Goal: Task Accomplishment & Management: Manage account settings

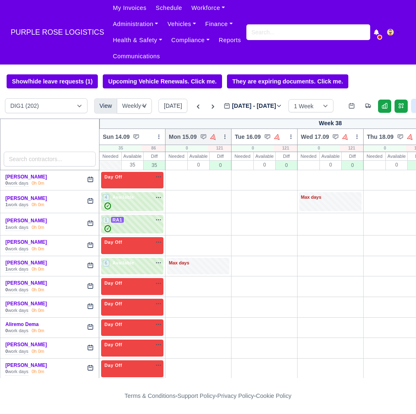
click at [226, 138] on icon at bounding box center [225, 137] width 6 height 6
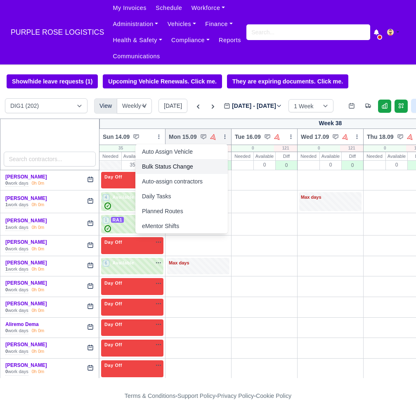
click at [187, 167] on link "Bulk Status Change" at bounding box center [182, 166] width 93 height 15
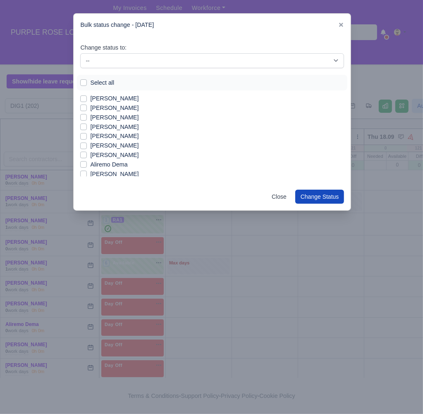
click at [86, 85] on div "Select all" at bounding box center [212, 83] width 264 height 10
click at [90, 83] on label "Select all" at bounding box center [102, 83] width 24 height 10
click at [87, 83] on input "Select all" at bounding box center [83, 81] width 7 height 7
checkbox input "true"
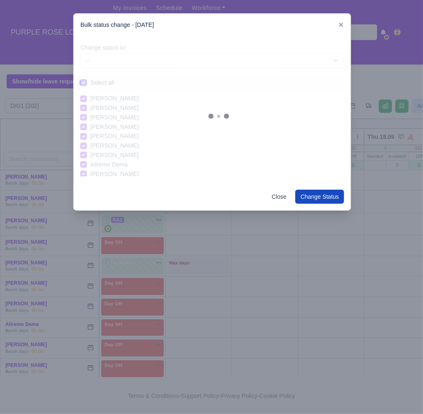
checkbox input "true"
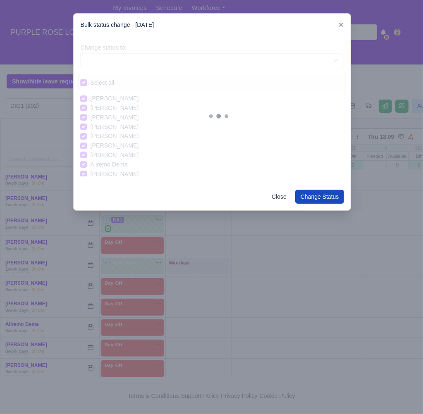
checkbox input "true"
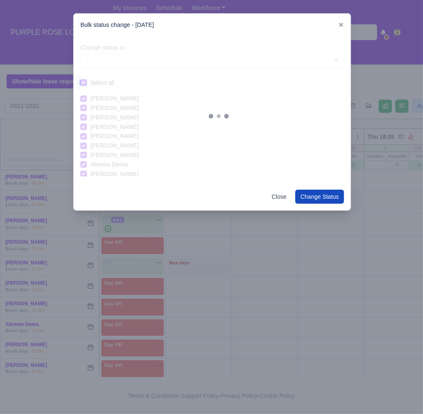
checkbox input "true"
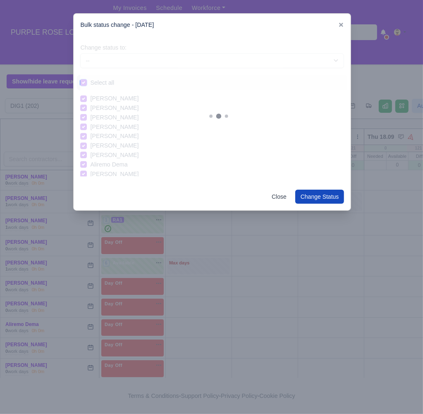
checkbox input "true"
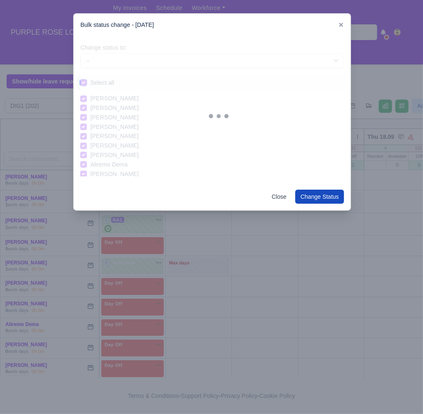
checkbox input "true"
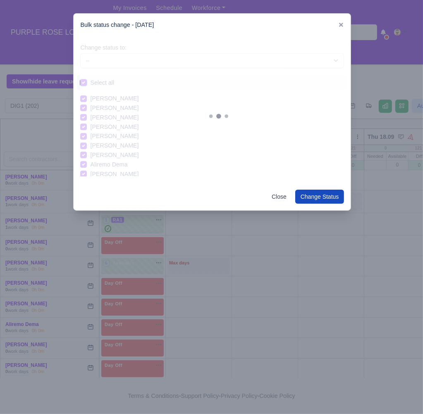
checkbox input "true"
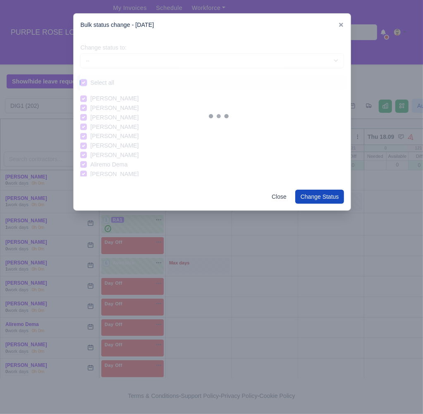
checkbox input "true"
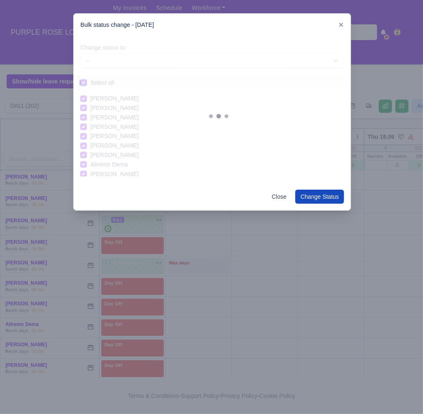
checkbox input "true"
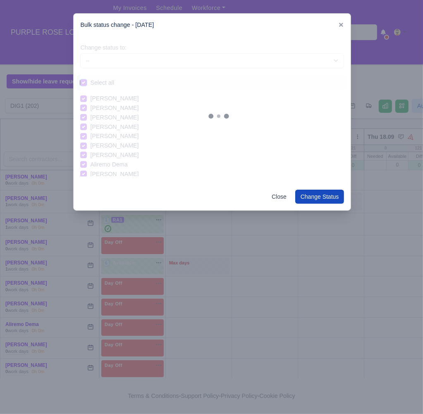
checkbox input "true"
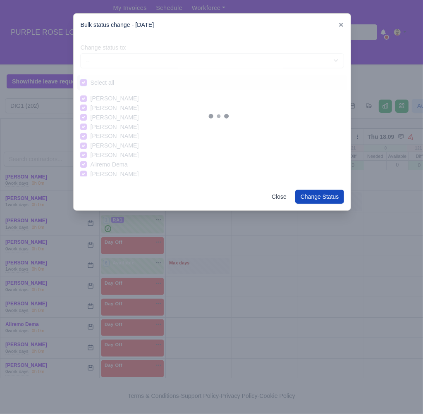
checkbox input "true"
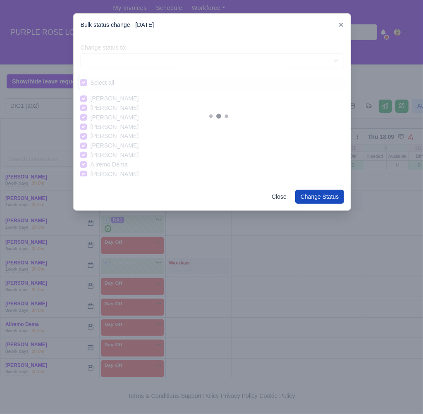
checkbox input "true"
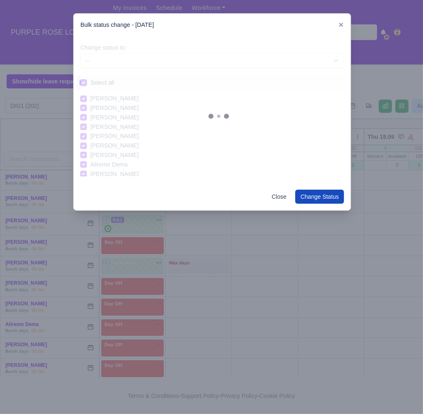
checkbox input "true"
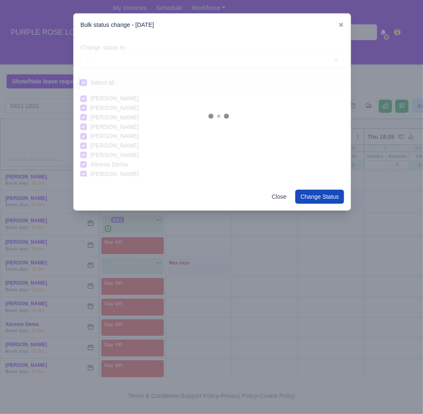
checkbox input "true"
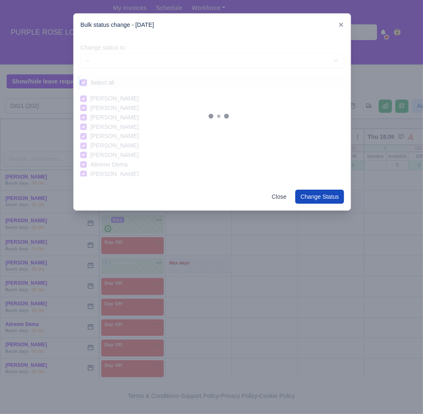
checkbox input "true"
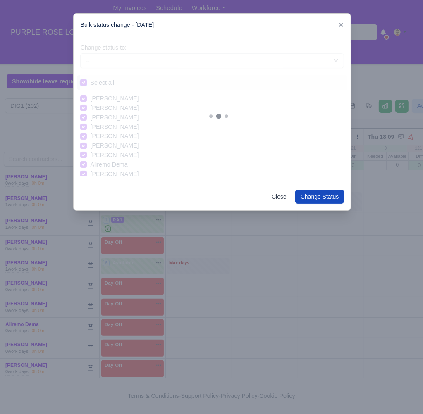
checkbox input "true"
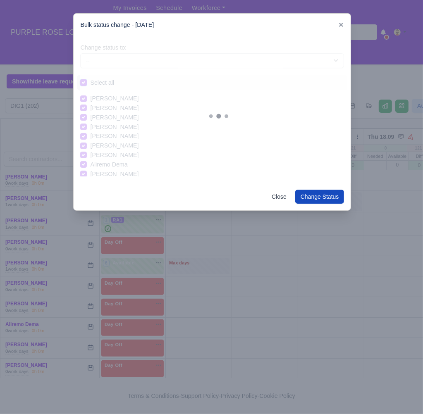
checkbox input "true"
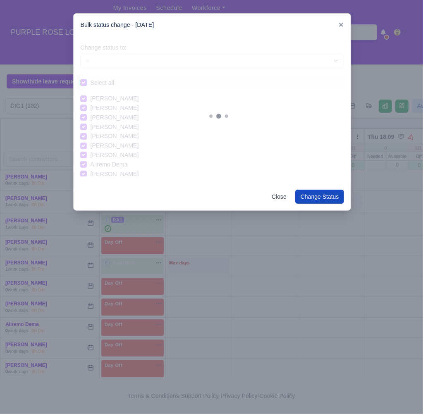
checkbox input "true"
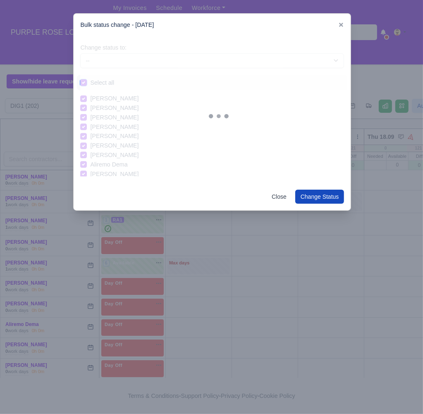
checkbox input "true"
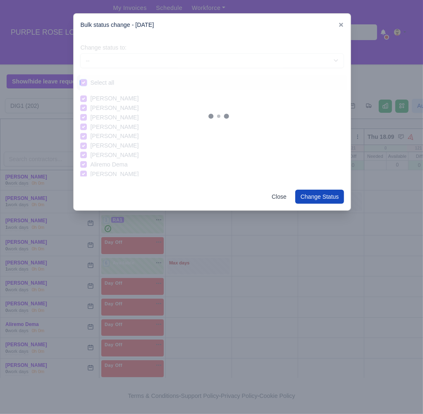
checkbox input "true"
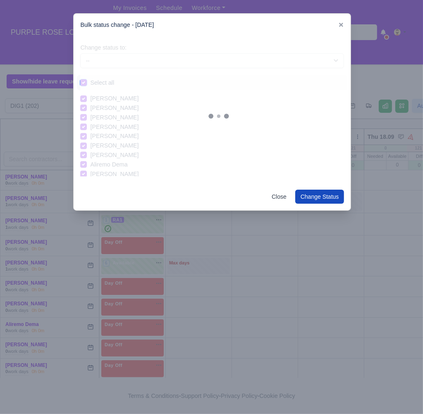
checkbox input "true"
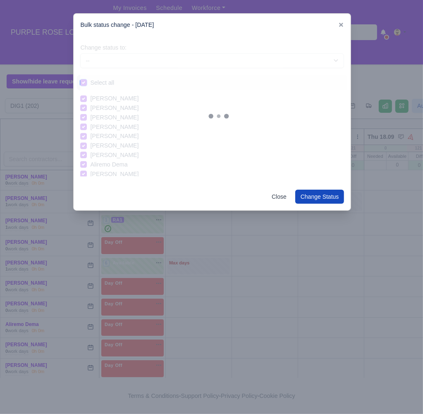
checkbox input "true"
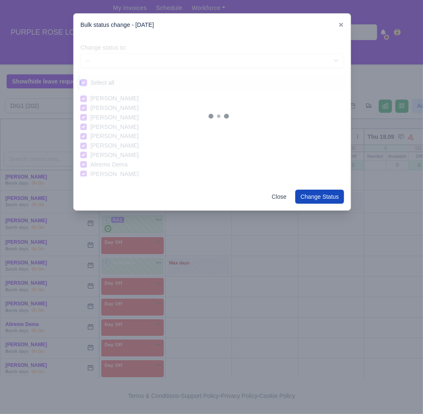
checkbox input "true"
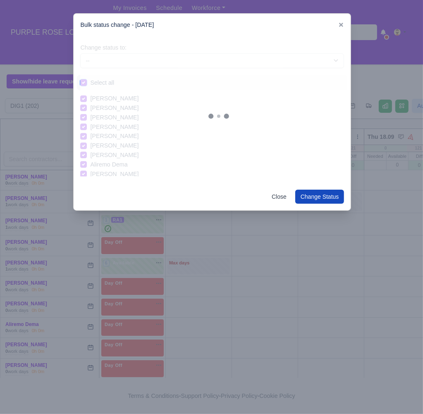
checkbox input "true"
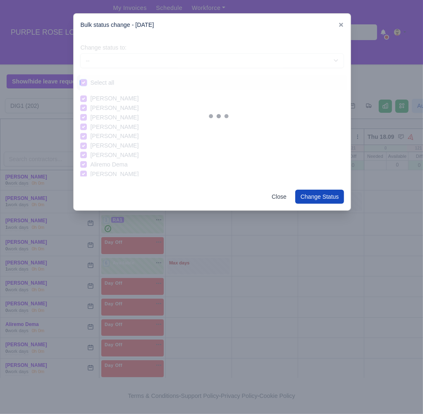
checkbox input "true"
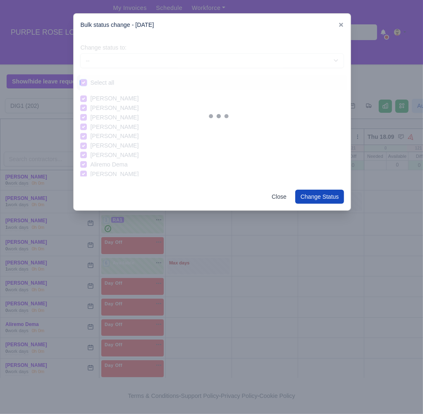
checkbox input "true"
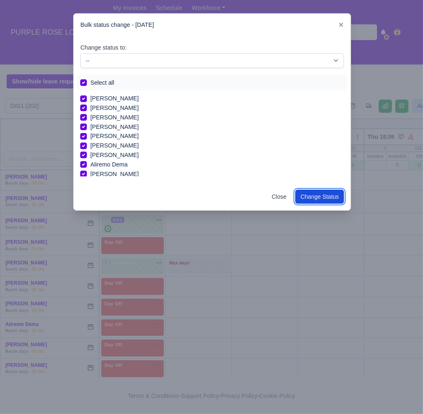
click at [322, 200] on button "Change Status" at bounding box center [319, 197] width 49 height 14
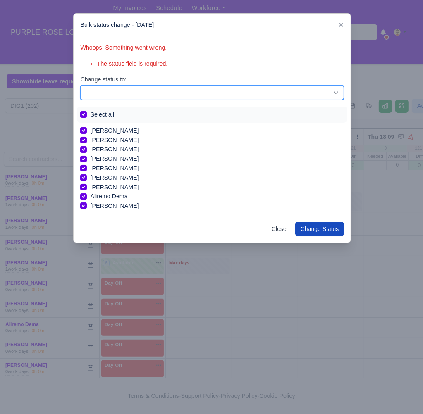
click at [150, 87] on select "-- Unasigned Available Day Off Stand By Other Depot" at bounding box center [212, 92] width 264 height 15
select select "Day Off"
click at [80, 85] on select "-- Unasigned Available Day Off Stand By Other Depot" at bounding box center [212, 92] width 264 height 15
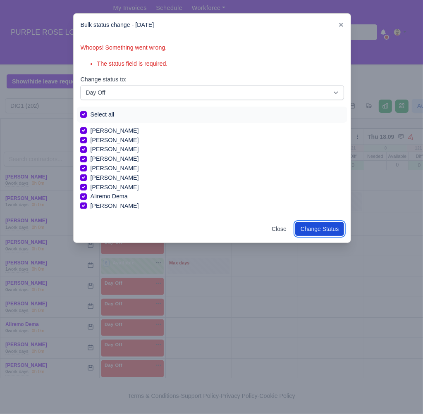
click at [314, 228] on button "Change Status" at bounding box center [319, 229] width 49 height 14
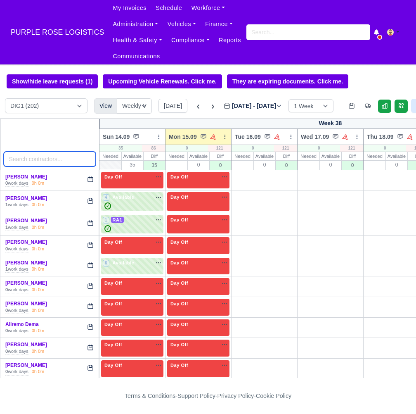
click at [43, 163] on input "search" at bounding box center [50, 159] width 93 height 15
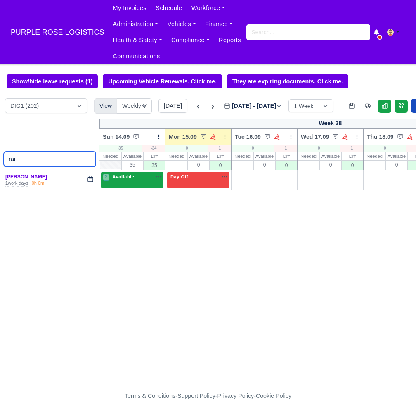
type input "rai"
click at [124, 181] on div "2 Available na" at bounding box center [132, 178] width 59 height 9
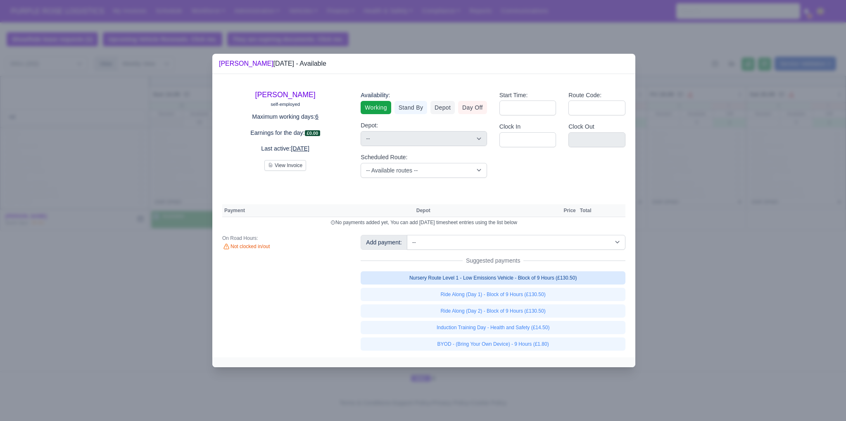
click at [416, 278] on link "Nursery Route Level 1 - Low Emissions Vehicle - Block of 9 Hours (£130.50)" at bounding box center [493, 277] width 265 height 13
select select "1"
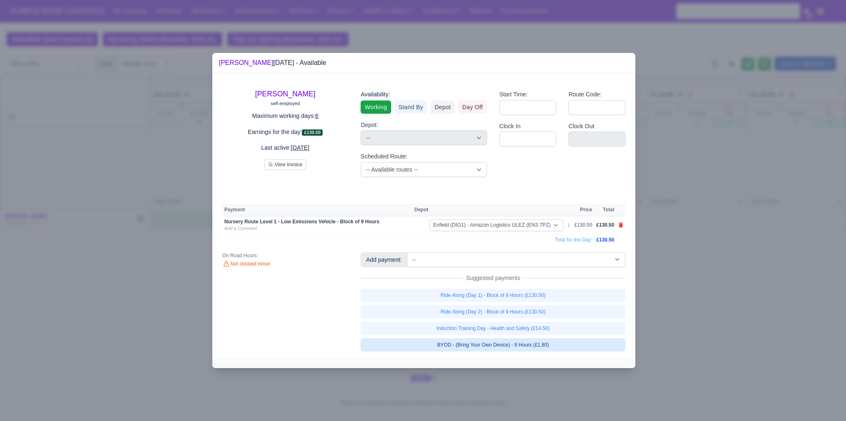
click at [416, 346] on link "BYOD - (Bring Your Own Device) - 9 Hours (£1.80)" at bounding box center [493, 344] width 265 height 13
select select "1"
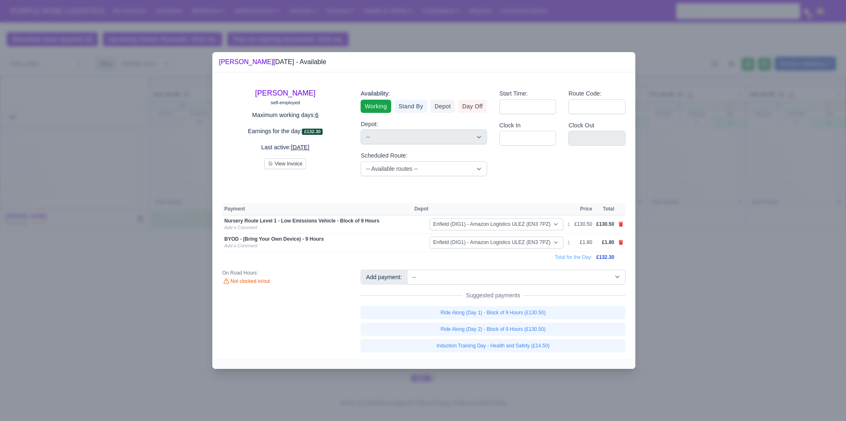
click at [105, 329] on div at bounding box center [423, 210] width 846 height 421
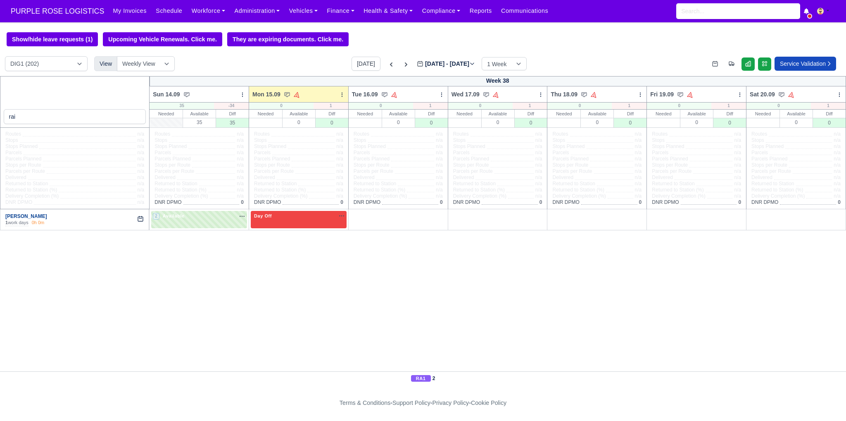
click at [28, 214] on link "[PERSON_NAME]" at bounding box center [26, 216] width 42 height 6
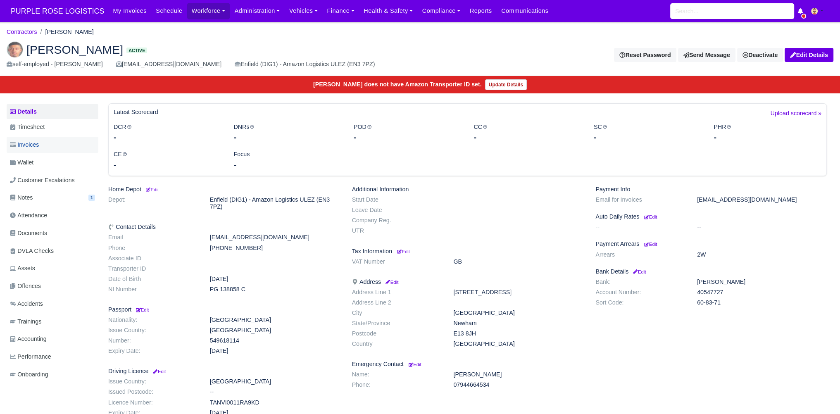
click at [42, 145] on link "Invoices" at bounding box center [53, 145] width 92 height 16
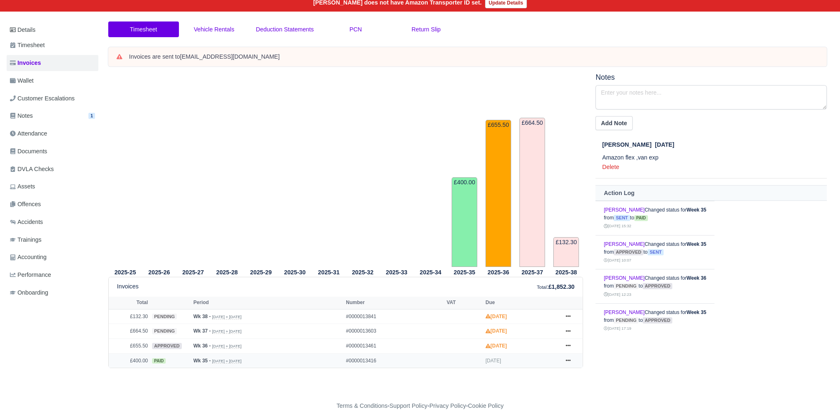
scroll to position [90, 0]
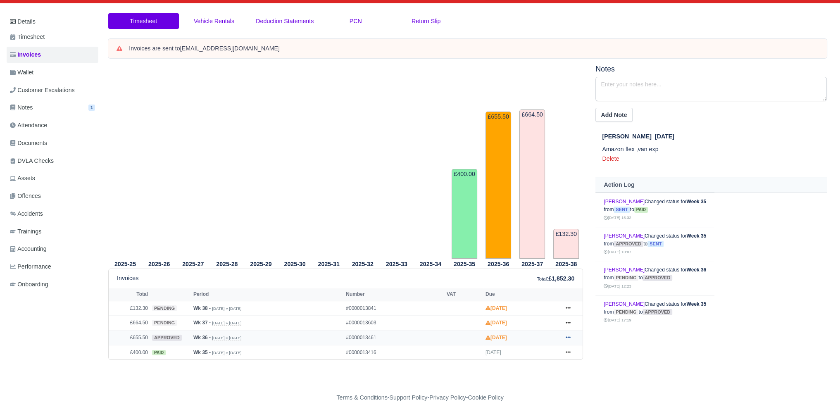
click at [570, 331] on td "Show Invoice Send Hold Void Deducted Print" at bounding box center [570, 337] width 25 height 15
click at [571, 334] on link at bounding box center [568, 338] width 12 height 10
click at [524, 271] on link "Hold" at bounding box center [537, 271] width 74 height 17
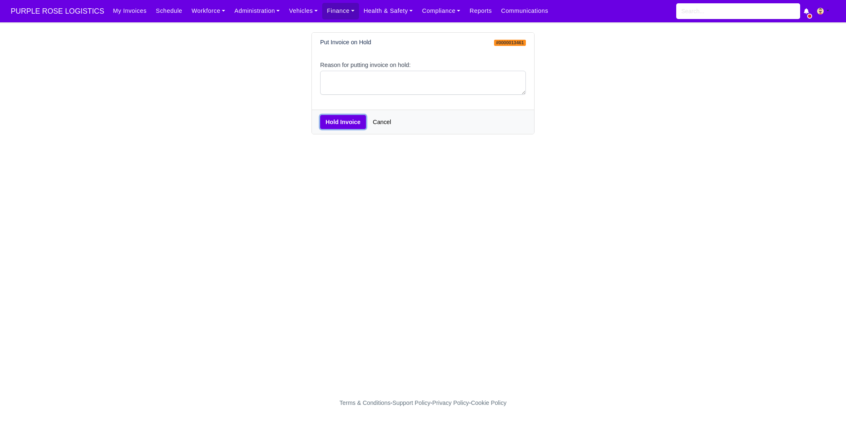
click at [340, 119] on button "Hold Invoice" at bounding box center [343, 122] width 46 height 14
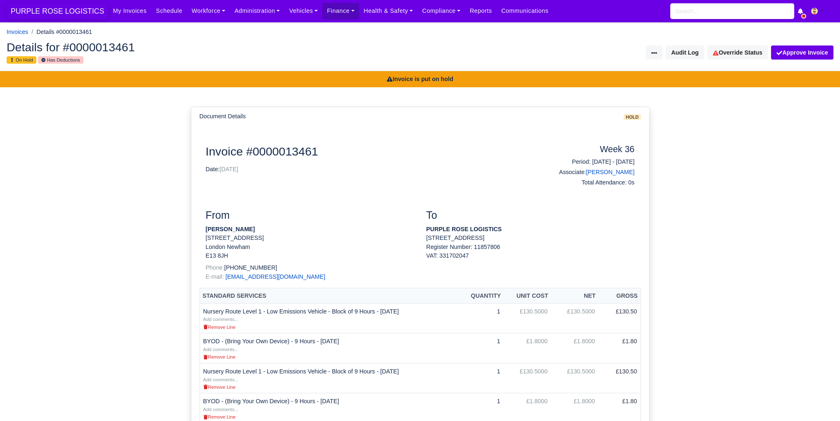
click at [61, 11] on span "PURPLE ROSE LOGISTICS" at bounding box center [58, 11] width 102 height 17
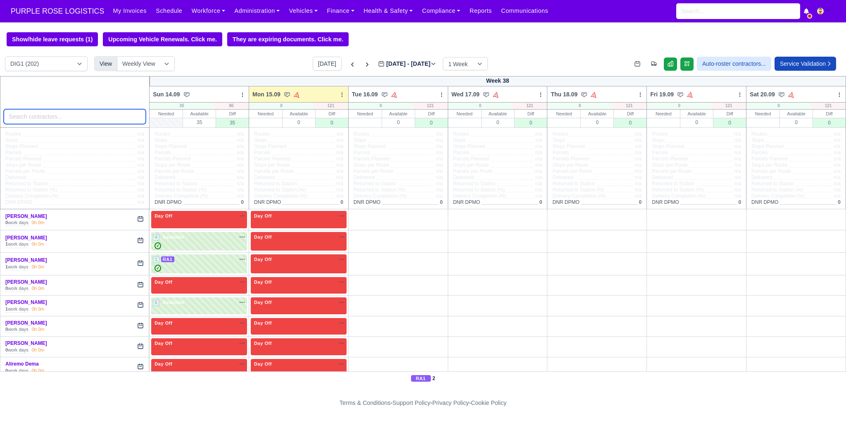
click at [62, 121] on input "search" at bounding box center [75, 116] width 143 height 15
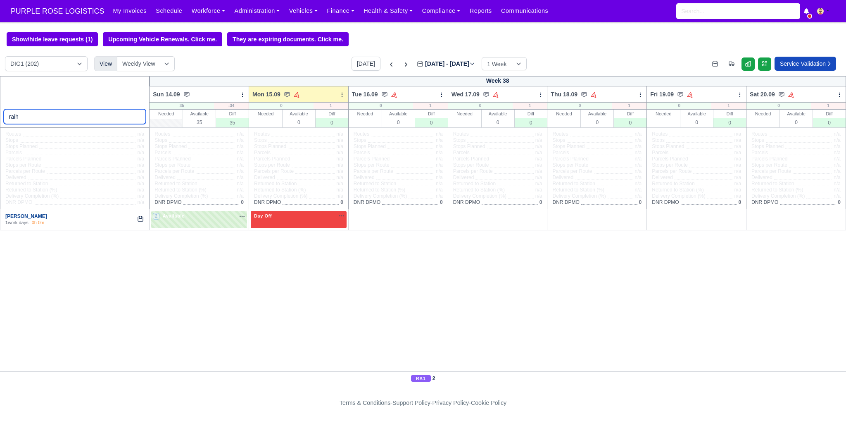
type input "raih"
click at [22, 214] on link "[PERSON_NAME]" at bounding box center [26, 216] width 42 height 6
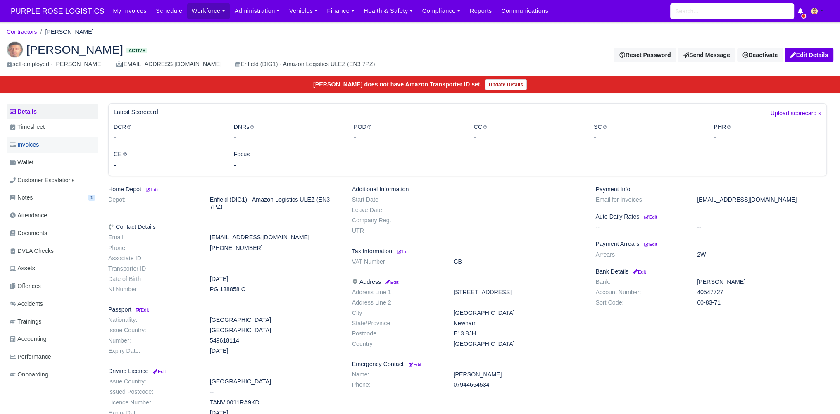
click at [53, 146] on link "Invoices" at bounding box center [53, 145] width 92 height 16
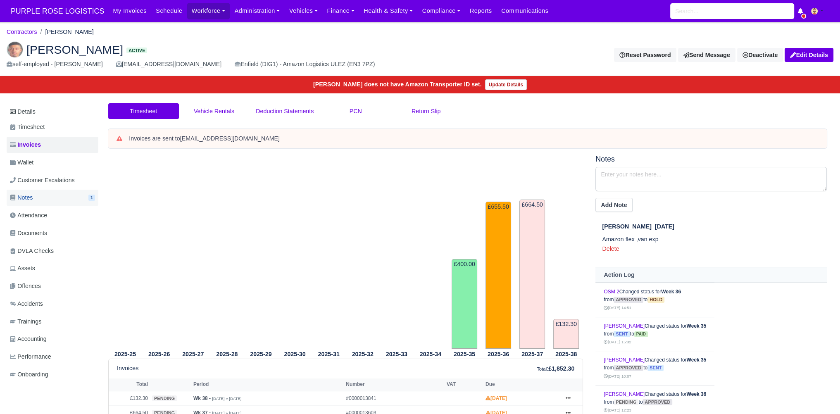
click at [71, 201] on link "Notes 1" at bounding box center [53, 198] width 92 height 16
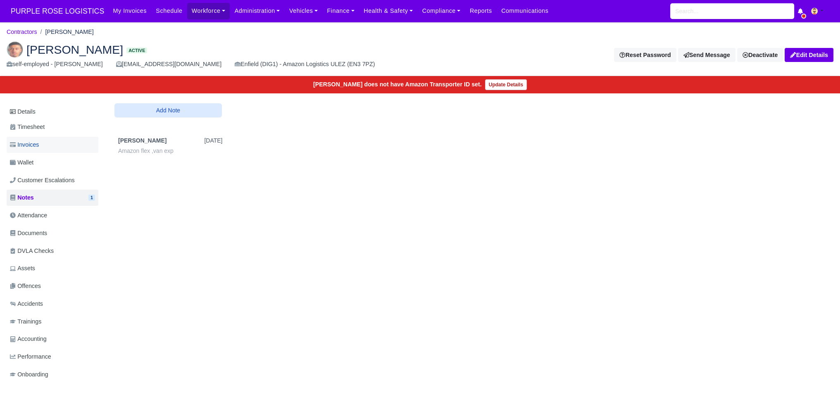
click at [69, 143] on link "Invoices" at bounding box center [53, 145] width 92 height 16
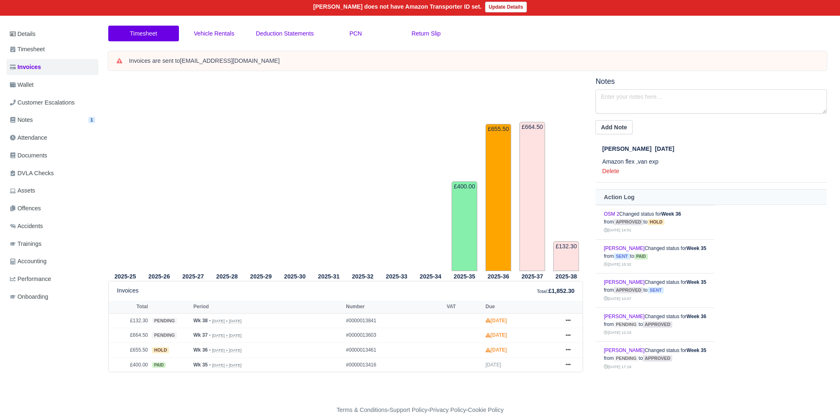
scroll to position [90, 0]
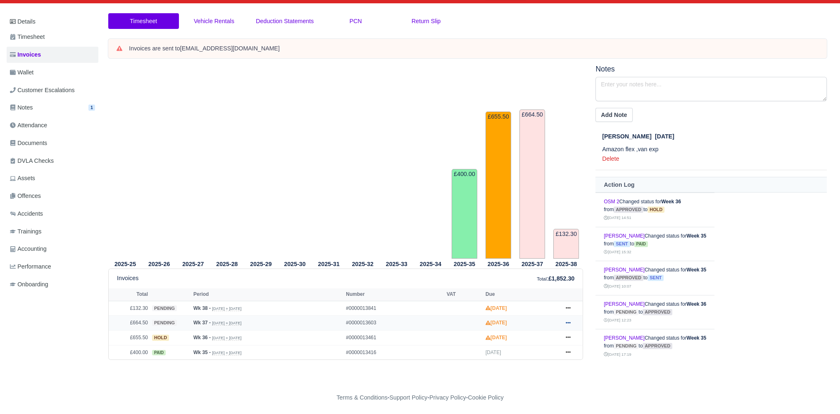
click at [566, 321] on icon at bounding box center [568, 322] width 5 height 5
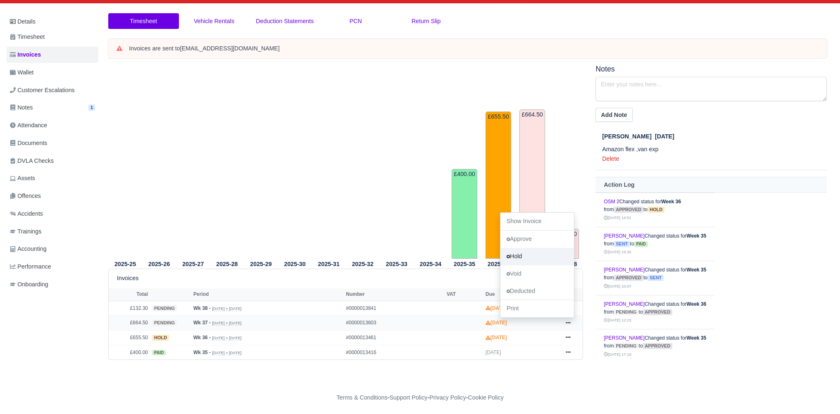
click at [521, 252] on link "Hold" at bounding box center [537, 256] width 74 height 17
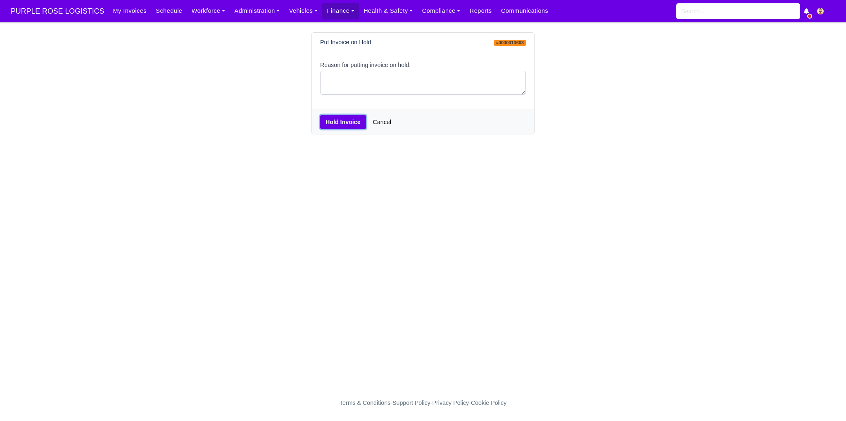
click at [334, 124] on button "Hold Invoice" at bounding box center [343, 122] width 46 height 14
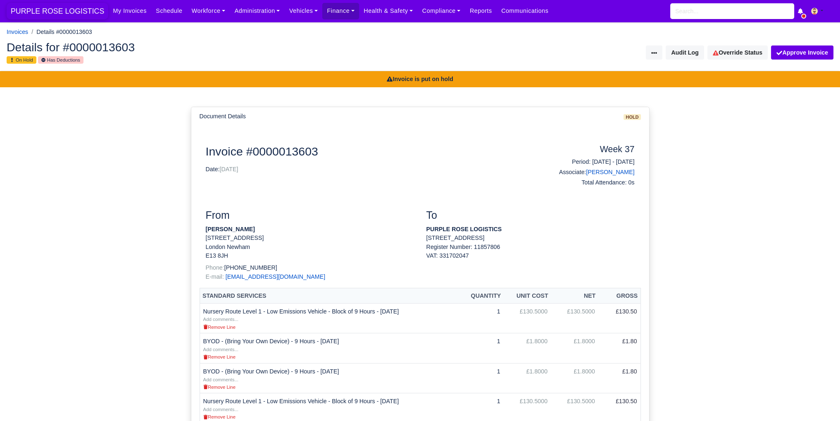
click at [72, 13] on span "PURPLE ROSE LOGISTICS" at bounding box center [58, 11] width 102 height 17
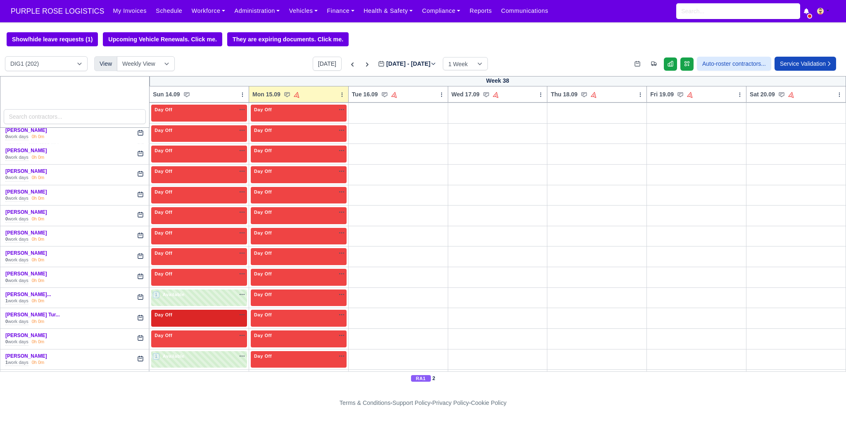
scroll to position [1253, 0]
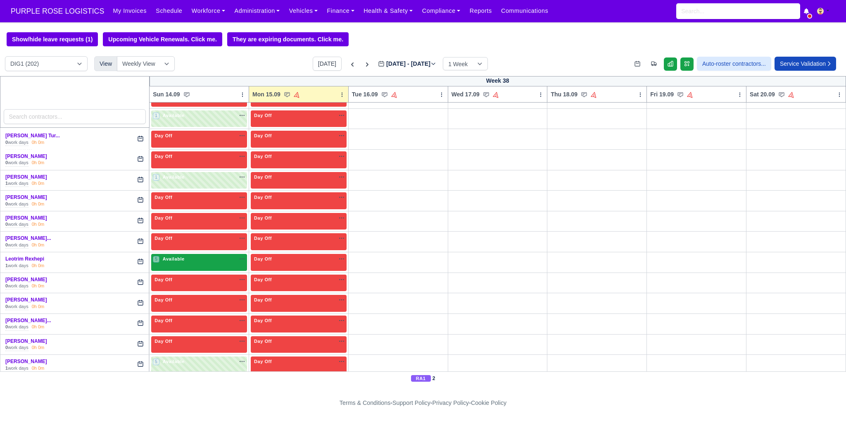
click at [195, 255] on div "5 Available na" at bounding box center [199, 258] width 93 height 7
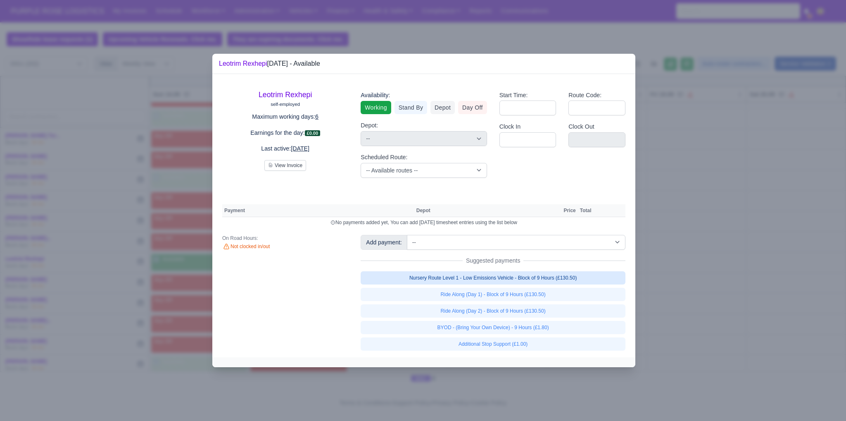
click at [485, 278] on link "Nursery Route Level 1 - Low Emissions Vehicle - Block of 9 Hours (£130.50)" at bounding box center [493, 277] width 265 height 13
select select "1"
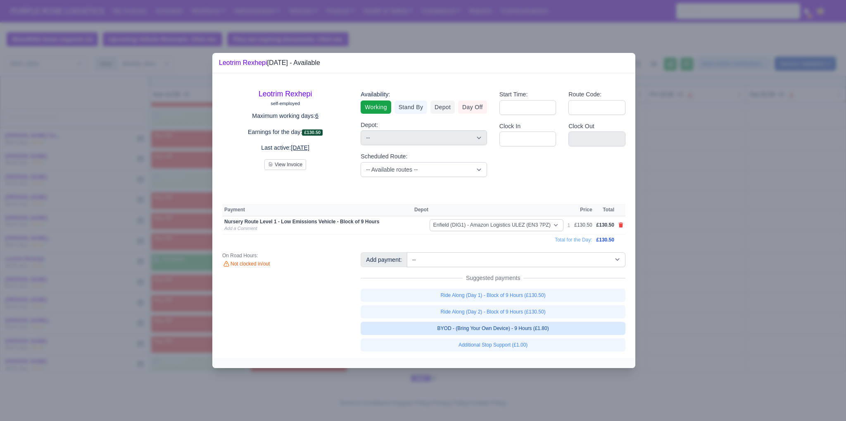
click at [501, 327] on link "BYOD - (Bring Your Own Device) - 9 Hours (£1.80)" at bounding box center [493, 327] width 265 height 13
select select "1"
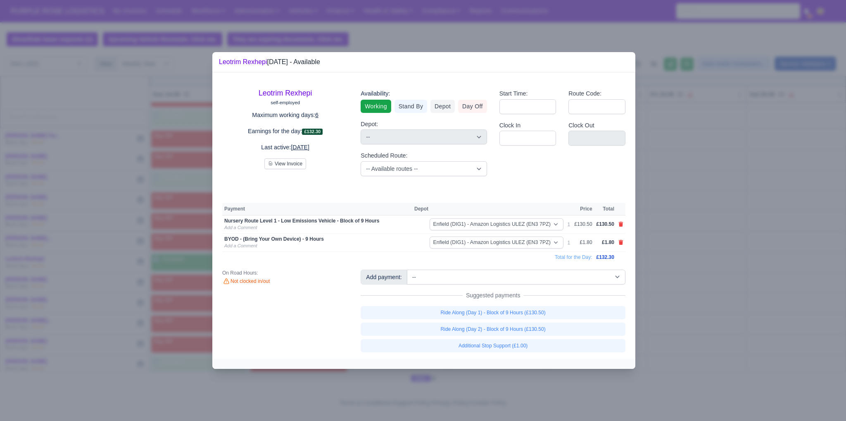
click at [696, 301] on div at bounding box center [423, 210] width 846 height 421
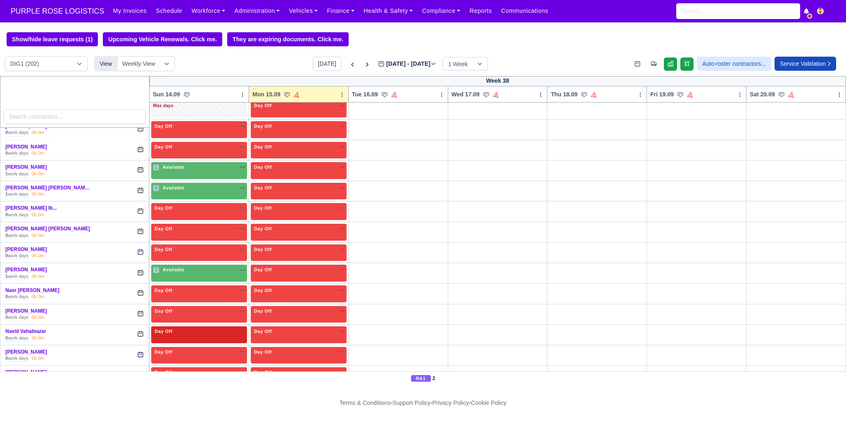
scroll to position [1432, 0]
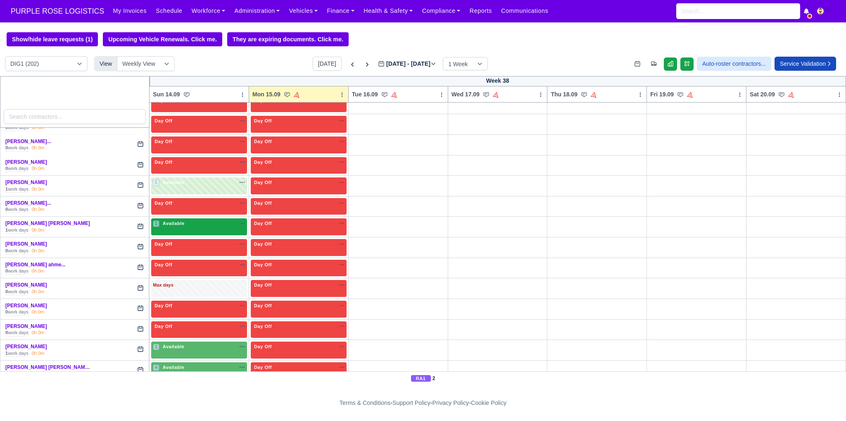
click at [211, 220] on div "1 Available" at bounding box center [199, 226] width 96 height 17
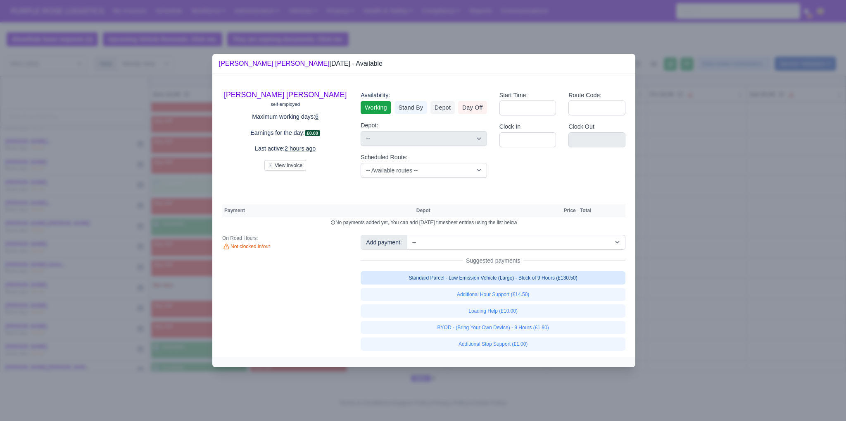
click at [495, 281] on link "Standard Parcel - Low Emission Vehicle (Large) - Block of 9 Hours (£130.50)" at bounding box center [493, 277] width 265 height 13
select select "1"
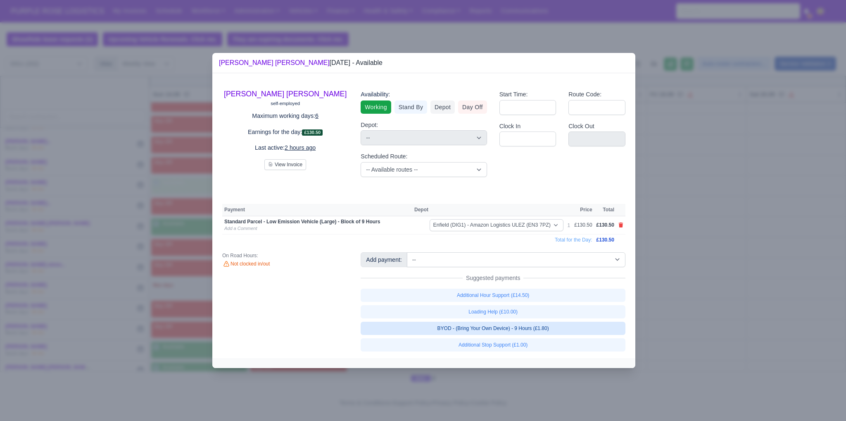
click at [497, 328] on link "BYOD - (Bring Your Own Device) - 9 Hours (£1.80)" at bounding box center [493, 327] width 265 height 13
select select "1"
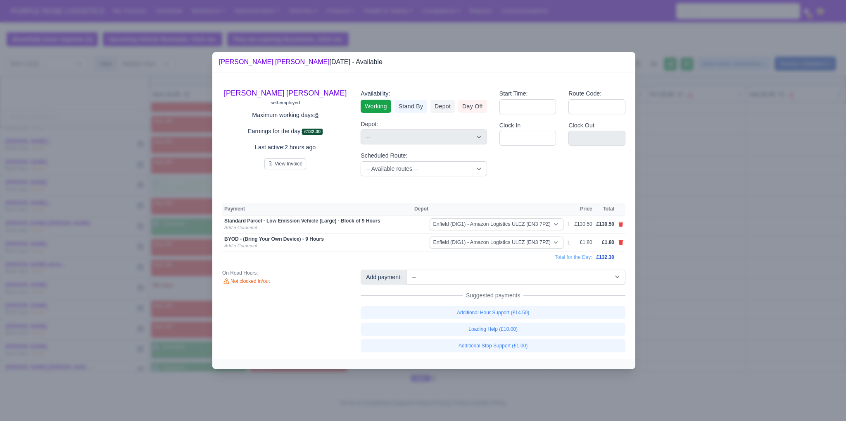
click at [757, 290] on div at bounding box center [423, 210] width 846 height 421
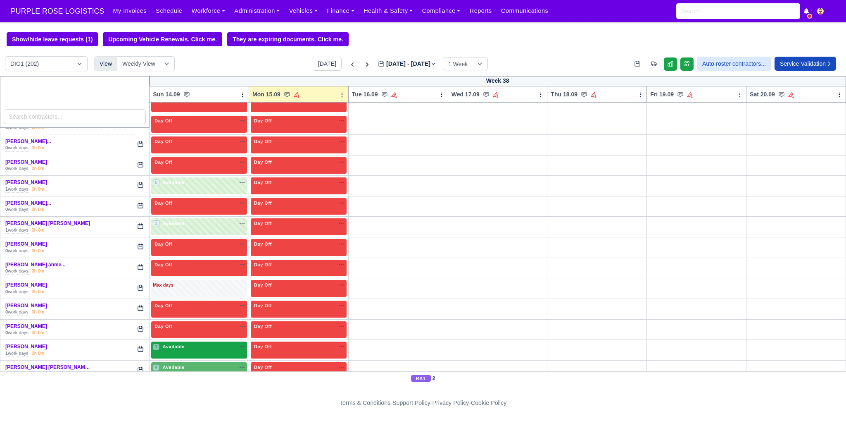
click at [203, 343] on div "1 Available na" at bounding box center [199, 346] width 93 height 7
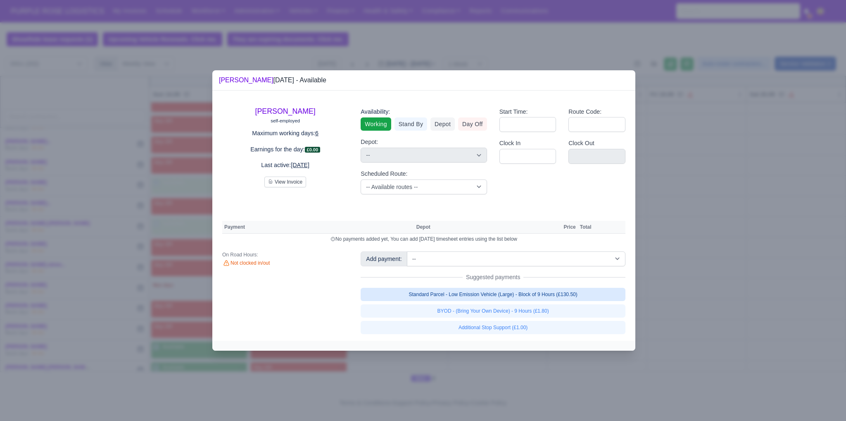
click at [479, 293] on link "Standard Parcel - Low Emission Vehicle (Large) - Block of 9 Hours (£130.50)" at bounding box center [493, 294] width 265 height 13
select select "1"
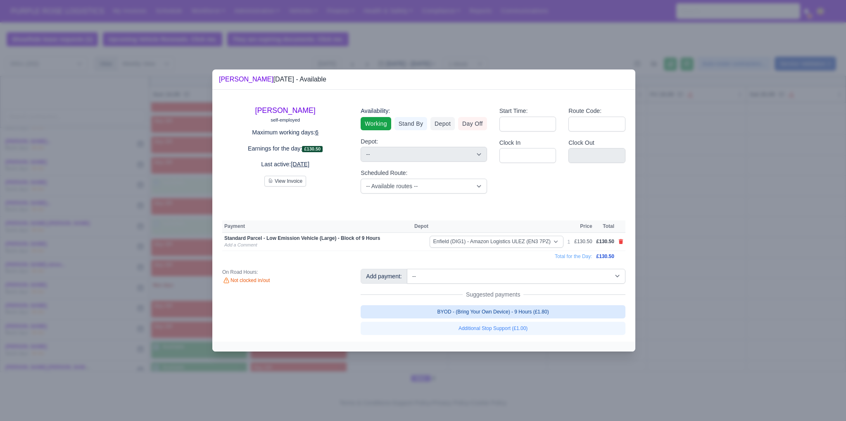
click at [484, 309] on link "BYOD - (Bring Your Own Device) - 9 Hours (£1.80)" at bounding box center [493, 311] width 265 height 13
select select "1"
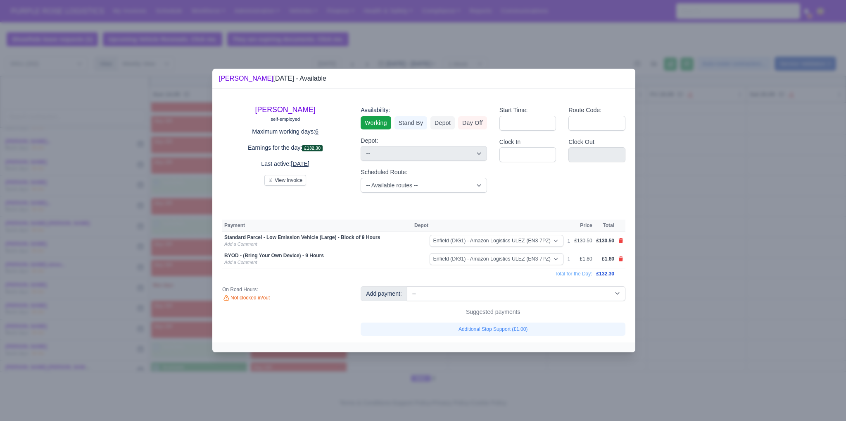
click at [794, 255] on div at bounding box center [423, 210] width 846 height 421
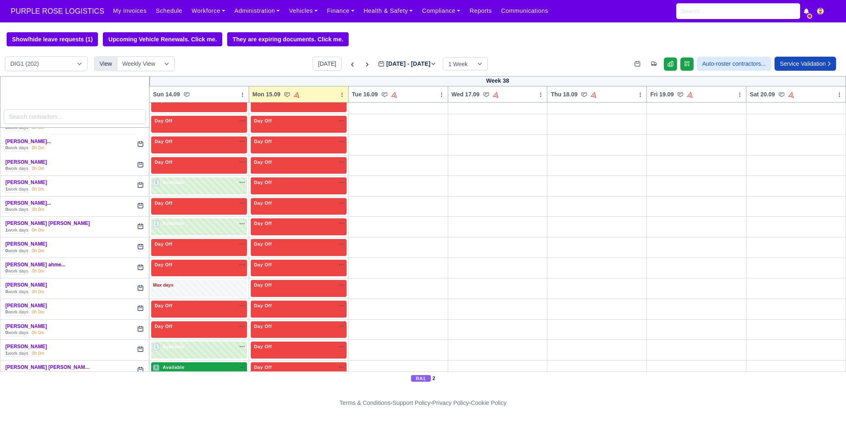
click at [177, 364] on div "4 Available na" at bounding box center [199, 368] width 93 height 9
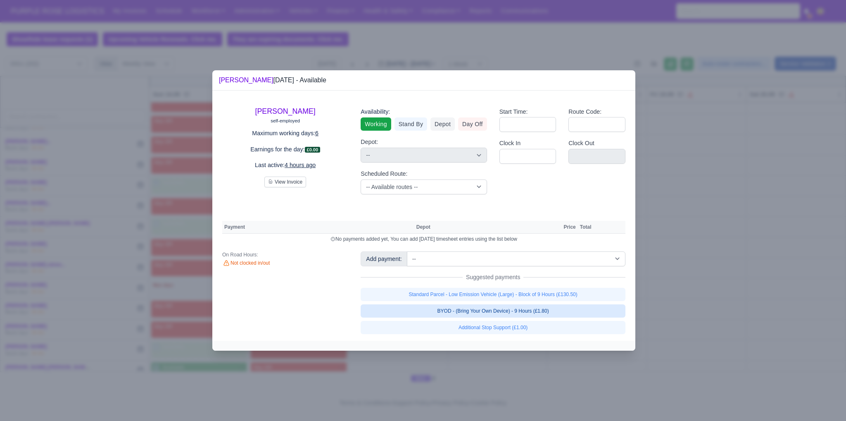
click at [501, 311] on link "BYOD - (Bring Your Own Device) - 9 Hours (£1.80)" at bounding box center [493, 310] width 265 height 13
select select "1"
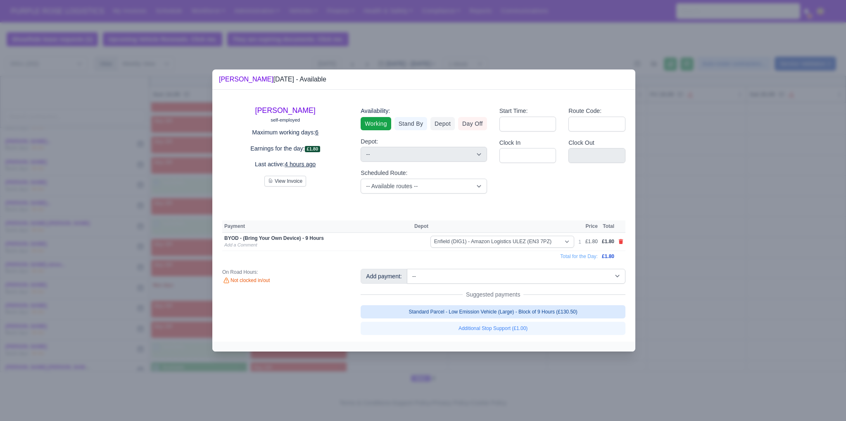
click at [500, 310] on link "Standard Parcel - Low Emission Vehicle (Large) - Block of 9 Hours (£130.50)" at bounding box center [493, 311] width 265 height 13
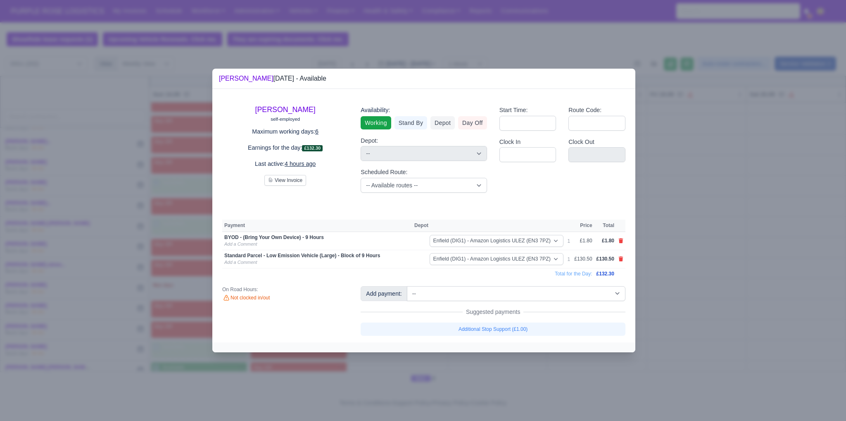
click at [735, 274] on div at bounding box center [423, 210] width 846 height 421
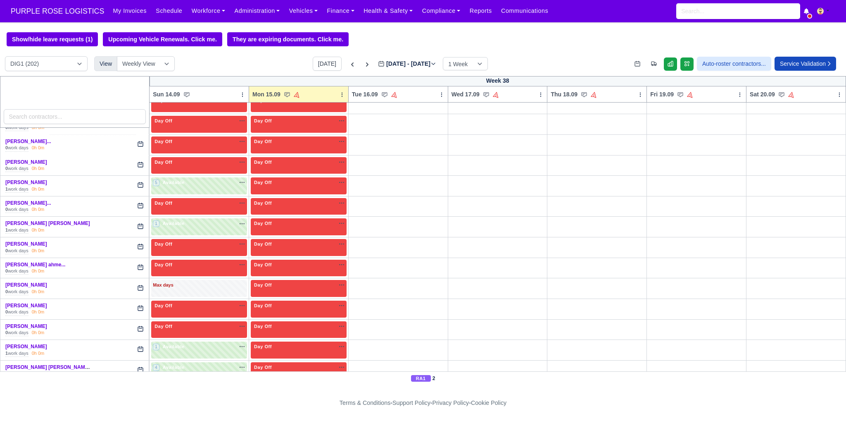
click at [721, 249] on body "PURPLE ROSE LOGISTICS My Invoices Schedule Workforce Manpower Expiring Document…" at bounding box center [423, 210] width 846 height 421
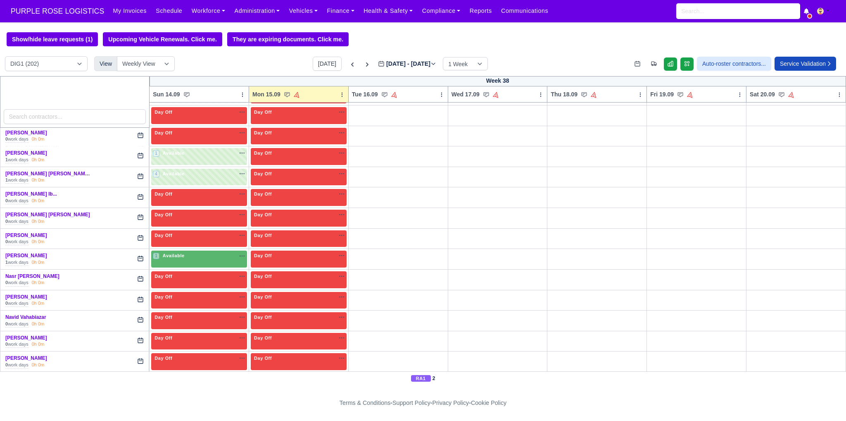
scroll to position [1638, 0]
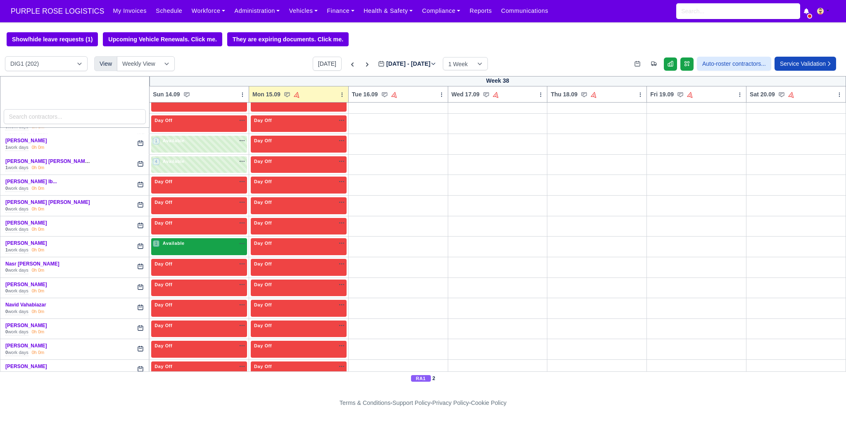
click at [181, 240] on span "Available" at bounding box center [173, 243] width 25 height 6
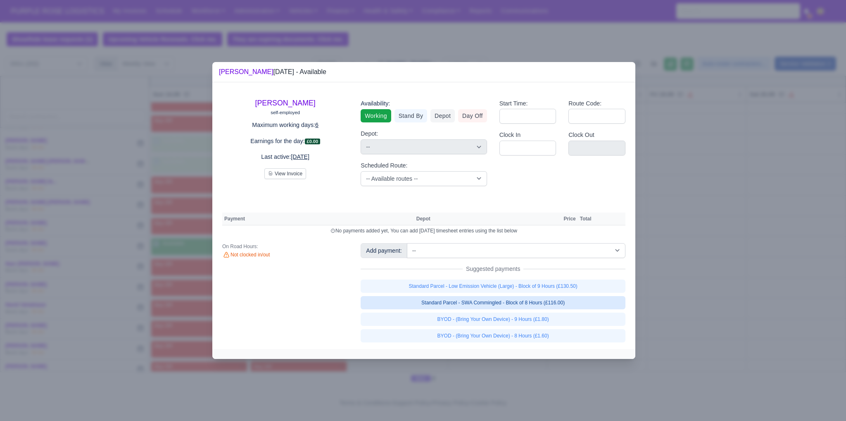
click at [459, 302] on link "Standard Parcel - SWA Commingled - Block of 8 Hours (£116.00)" at bounding box center [493, 302] width 265 height 13
select select "1"
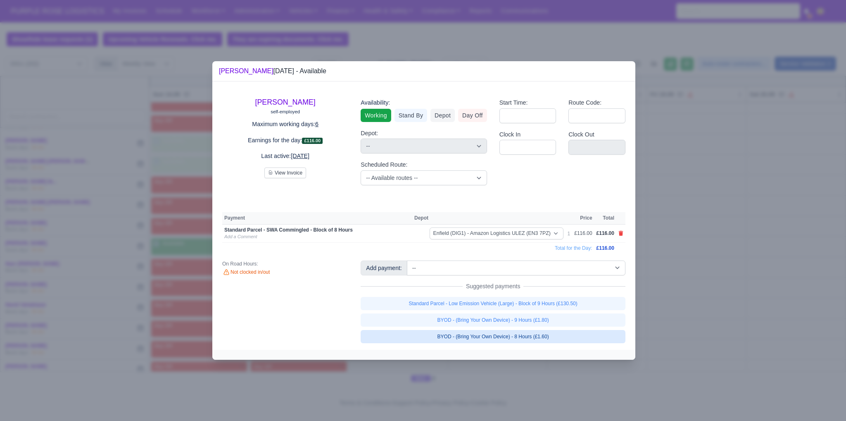
click at [477, 336] on link "BYOD - (Bring Your Own Device) - 8 Hours (£1.60)" at bounding box center [493, 336] width 265 height 13
select select "1"
click at [707, 292] on div at bounding box center [423, 210] width 846 height 421
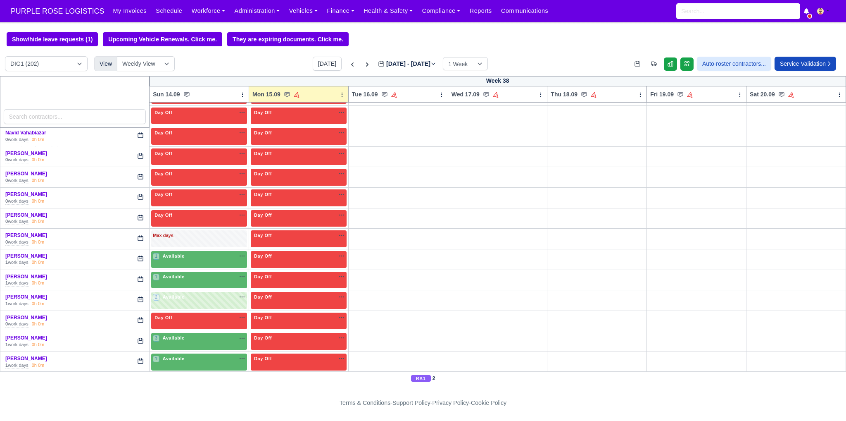
scroll to position [1816, 0]
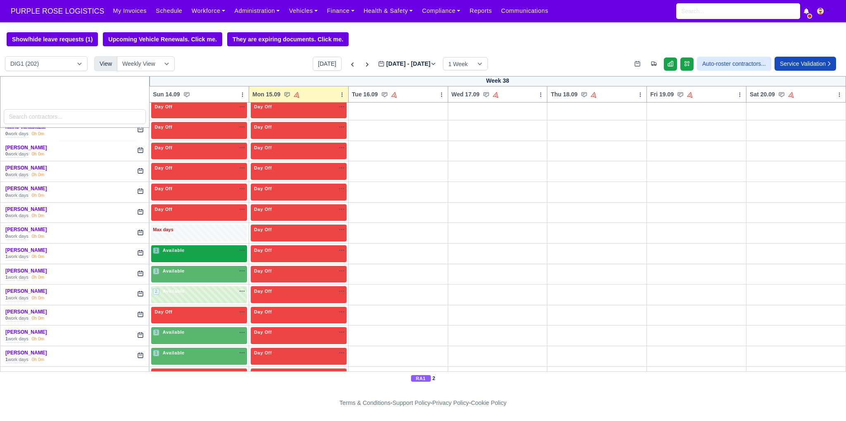
click at [198, 247] on div "1 Available na" at bounding box center [199, 251] width 93 height 9
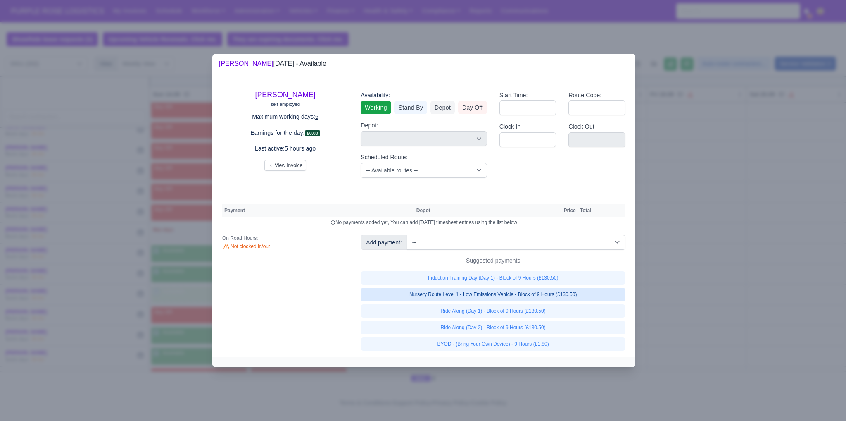
click at [516, 293] on link "Nursery Route Level 1 - Low Emissions Vehicle - Block of 9 Hours (£130.50)" at bounding box center [493, 294] width 265 height 13
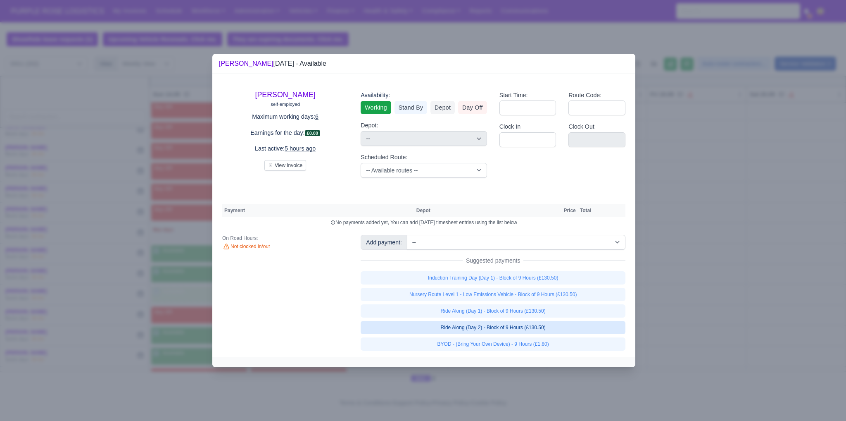
select select "1"
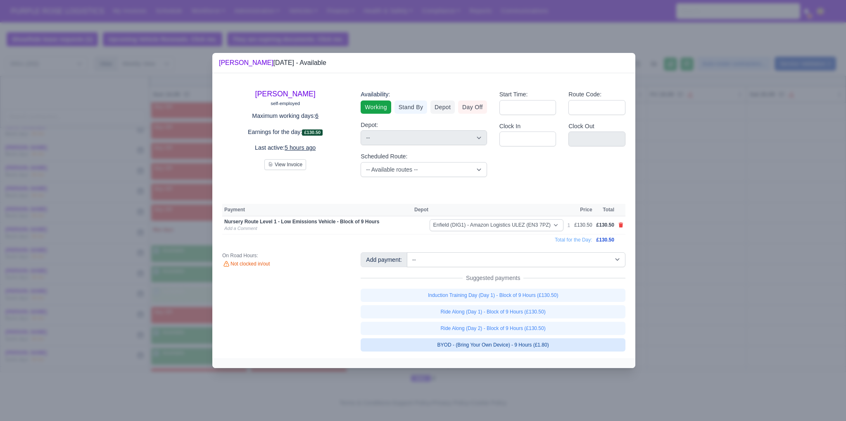
click at [524, 342] on link "BYOD - (Bring Your Own Device) - 9 Hours (£1.80)" at bounding box center [493, 344] width 265 height 13
select select "1"
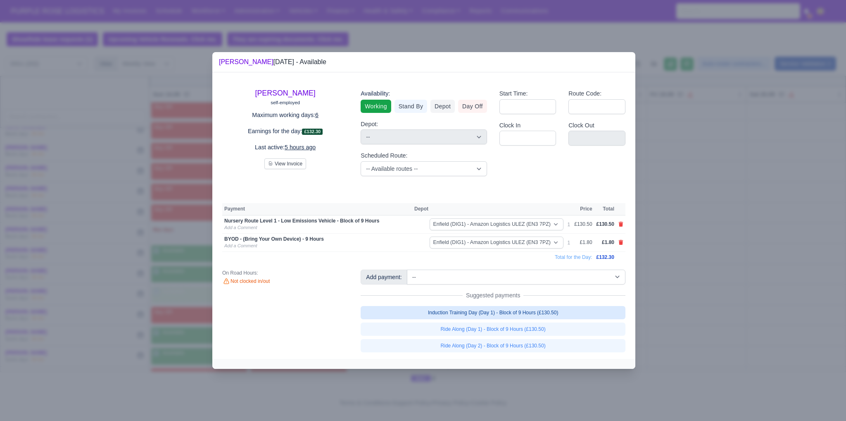
click at [738, 309] on div at bounding box center [423, 210] width 846 height 421
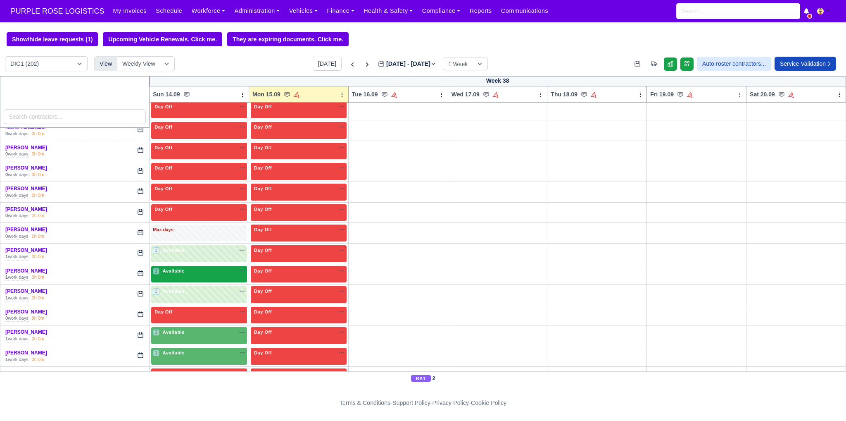
click at [173, 266] on div "1 Available" at bounding box center [199, 274] width 96 height 17
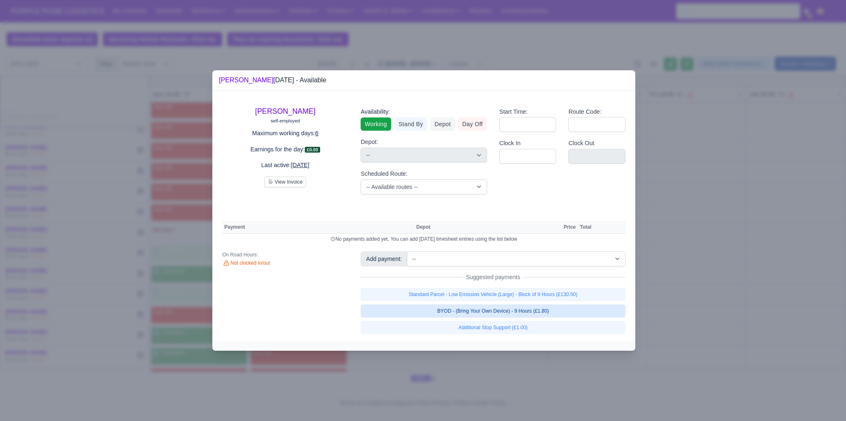
click at [496, 311] on link "BYOD - (Bring Your Own Device) - 9 Hours (£1.80)" at bounding box center [493, 310] width 265 height 13
select select "1"
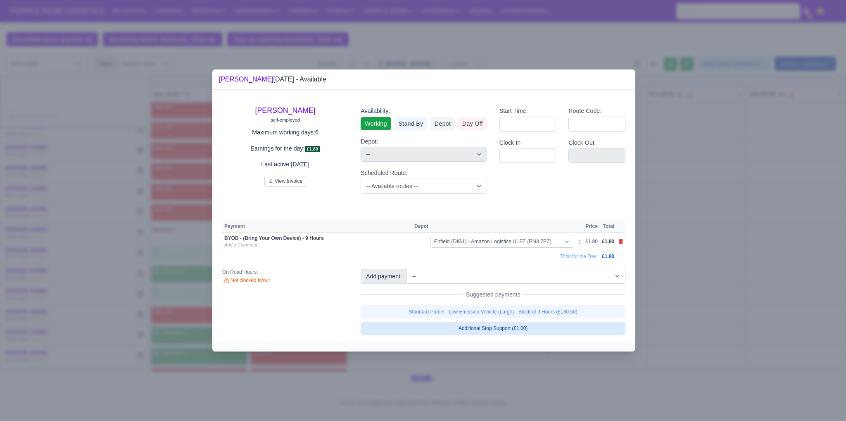
click at [496, 311] on link "Standard Parcel - Low Emission Vehicle (Large) - Block of 9 Hours (£130.50)" at bounding box center [493, 311] width 265 height 13
select select "1"
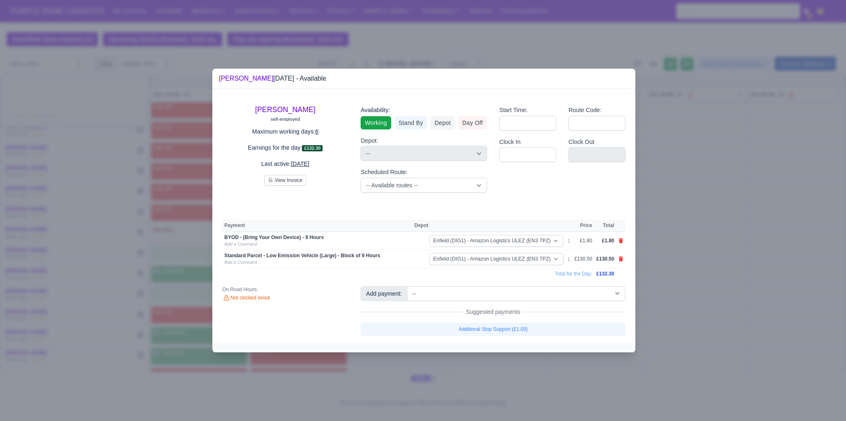
click at [718, 282] on div at bounding box center [423, 210] width 846 height 421
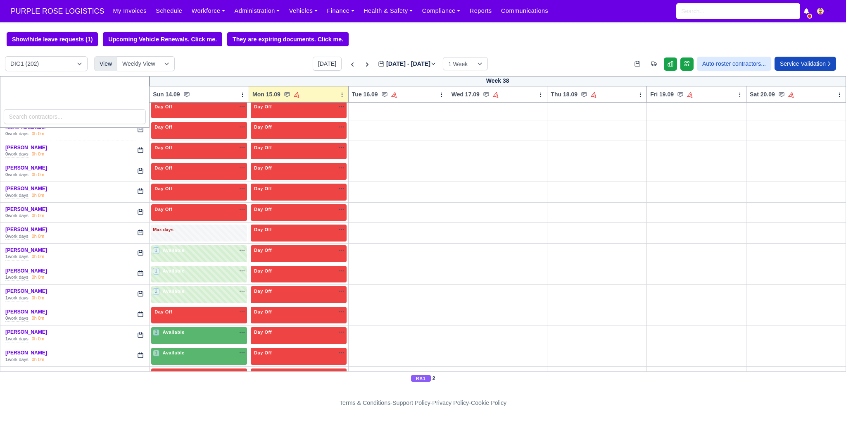
click at [171, 329] on span "Available" at bounding box center [173, 332] width 25 height 6
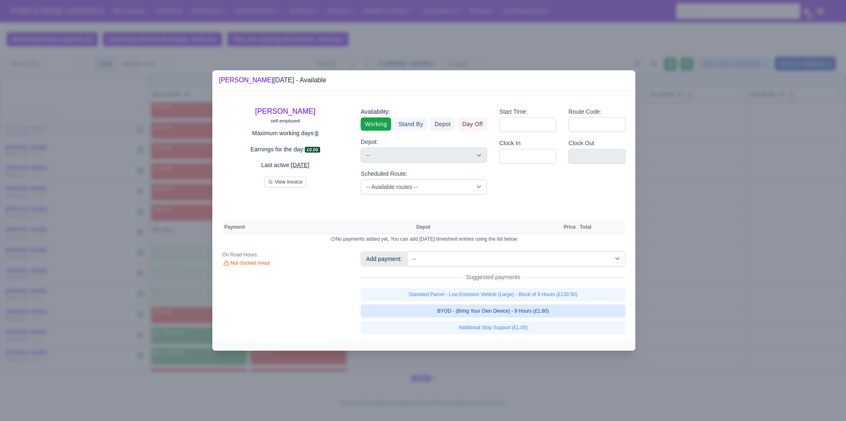
click at [502, 307] on link "BYOD - (Bring Your Own Device) - 9 Hours (£1.80)" at bounding box center [493, 310] width 265 height 13
select select "1"
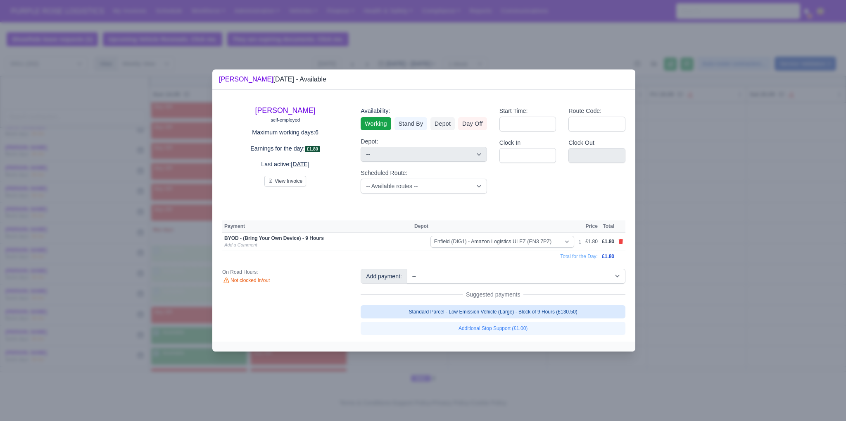
click at [501, 306] on link "Standard Parcel - Low Emission Vehicle (Large) - Block of 9 Hours (£130.50)" at bounding box center [493, 311] width 265 height 13
select select "1"
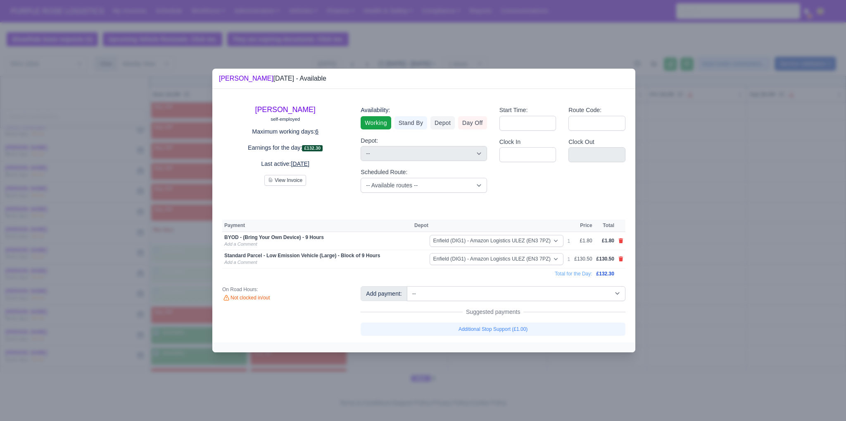
click at [702, 282] on div at bounding box center [423, 210] width 846 height 421
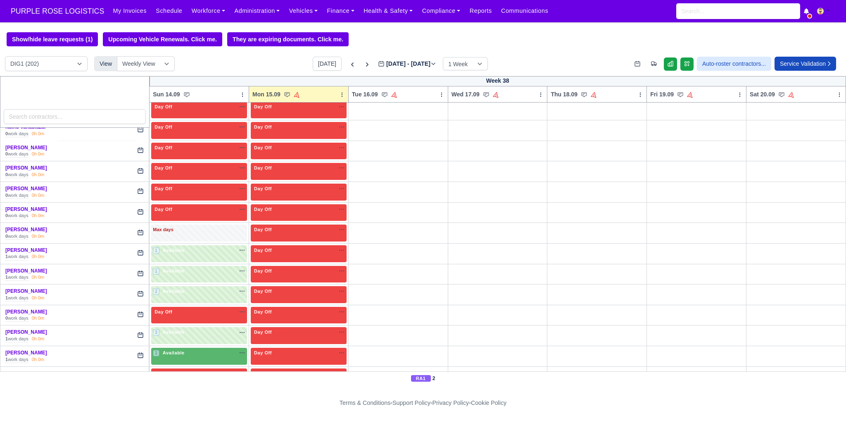
click at [195, 349] on div "1 Available na" at bounding box center [199, 352] width 93 height 7
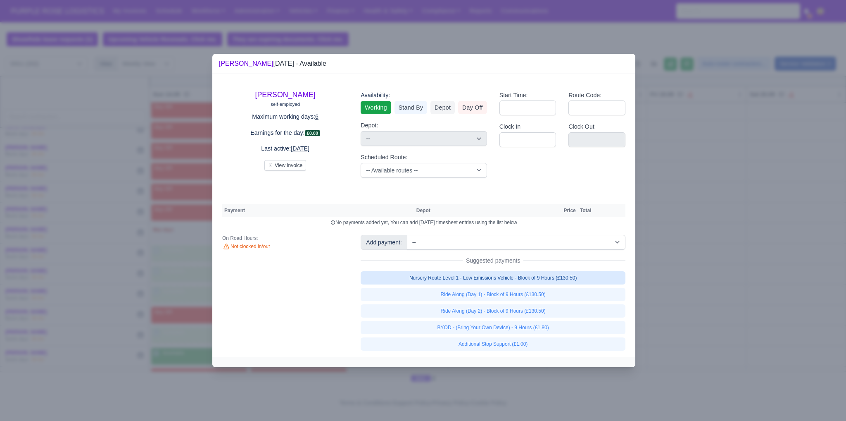
click at [502, 279] on link "Nursery Route Level 1 - Low Emissions Vehicle - Block of 9 Hours (£130.50)" at bounding box center [493, 277] width 265 height 13
select select "1"
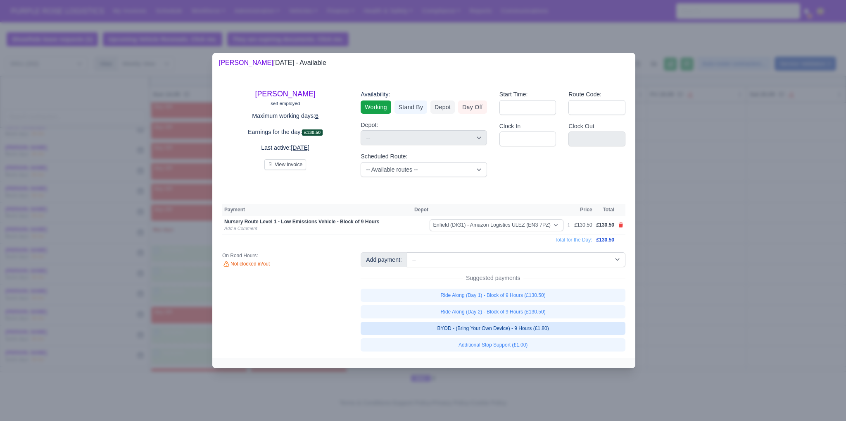
click at [506, 329] on link "BYOD - (Bring Your Own Device) - 9 Hours (£1.80)" at bounding box center [493, 327] width 265 height 13
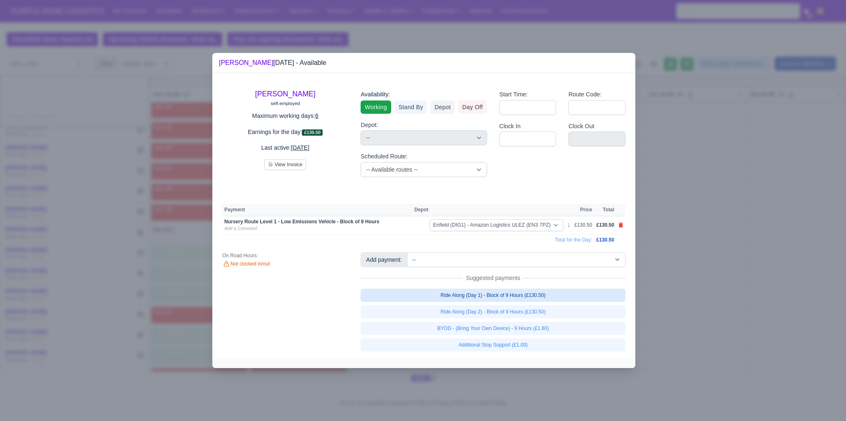
select select "1"
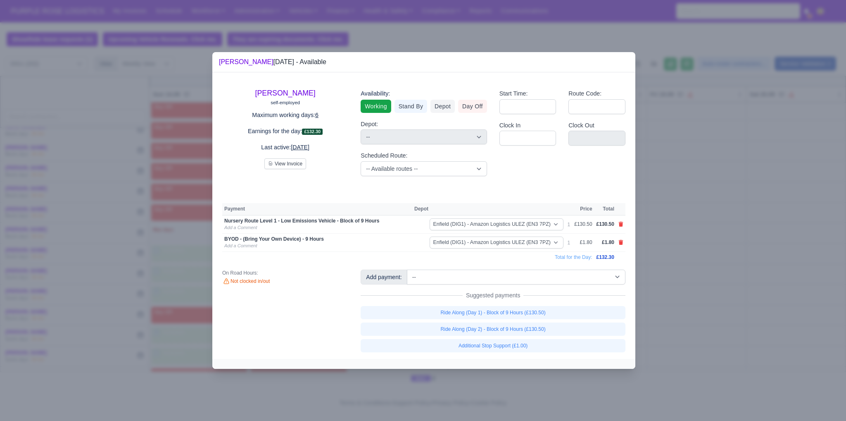
click at [714, 281] on div at bounding box center [423, 210] width 846 height 421
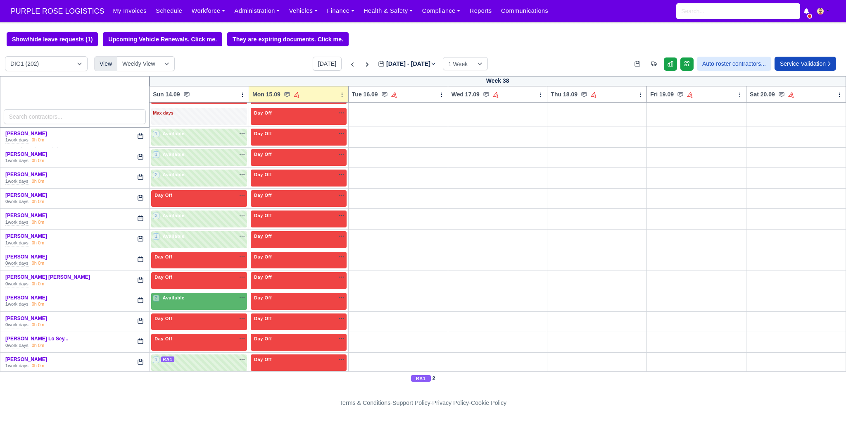
scroll to position [1978, 0]
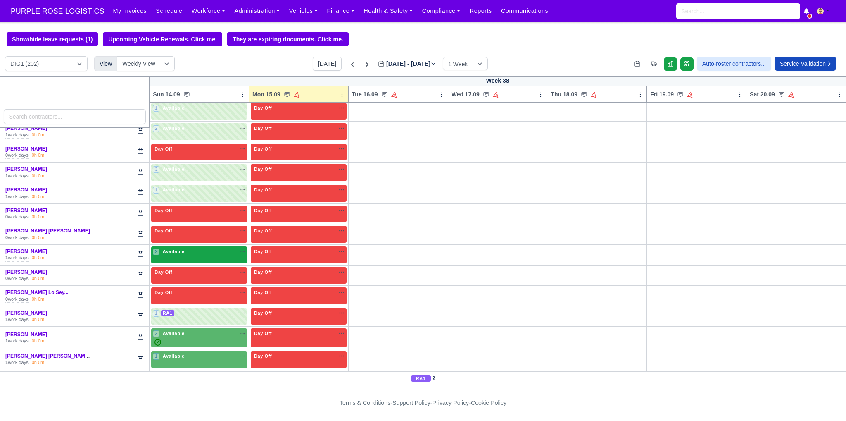
click at [213, 248] on div "2 Available na" at bounding box center [199, 251] width 93 height 7
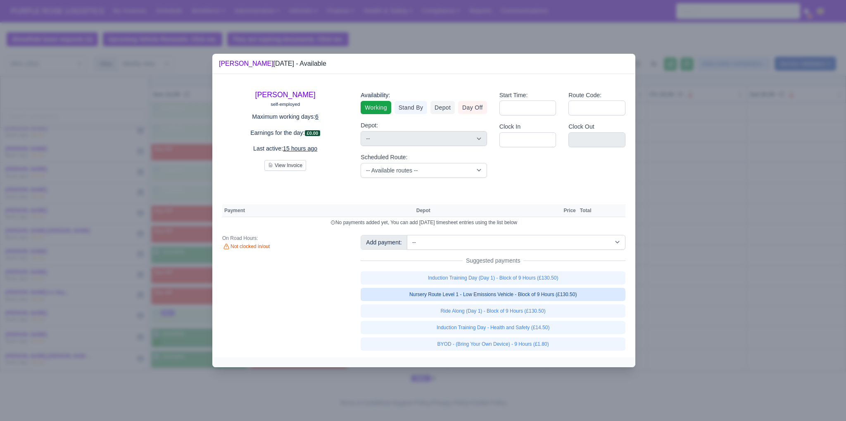
click at [488, 300] on link "Nursery Route Level 1 - Low Emissions Vehicle - Block of 9 Hours (£130.50)" at bounding box center [493, 294] width 265 height 13
select select "1"
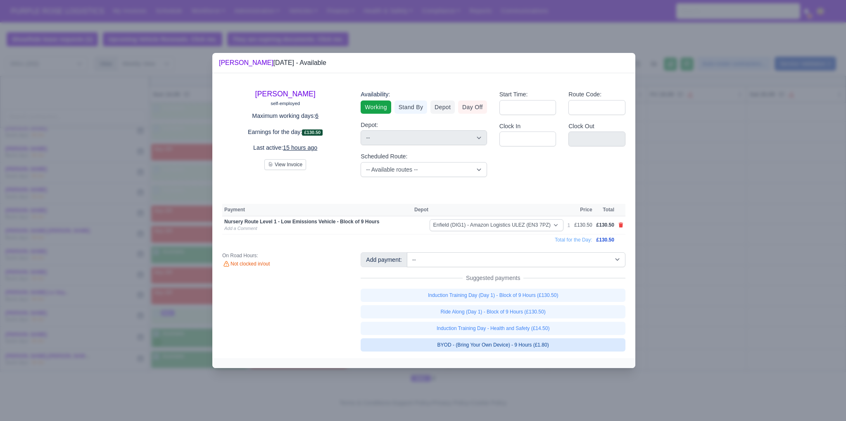
click at [510, 341] on link "BYOD - (Bring Your Own Device) - 9 Hours (£1.80)" at bounding box center [493, 344] width 265 height 13
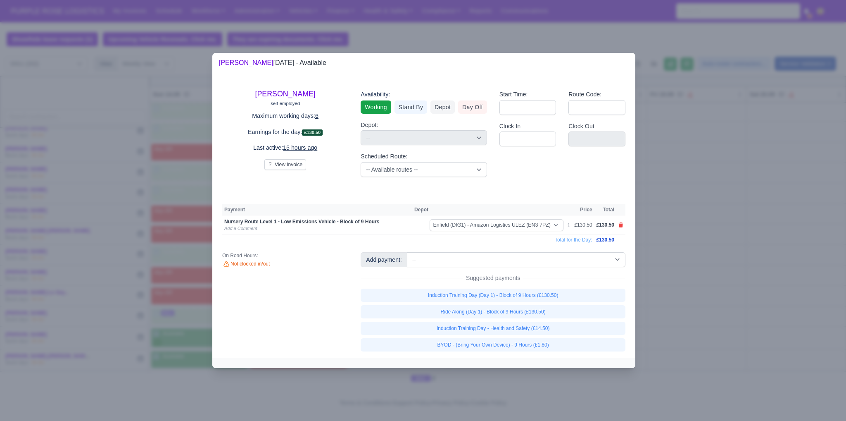
select select "1"
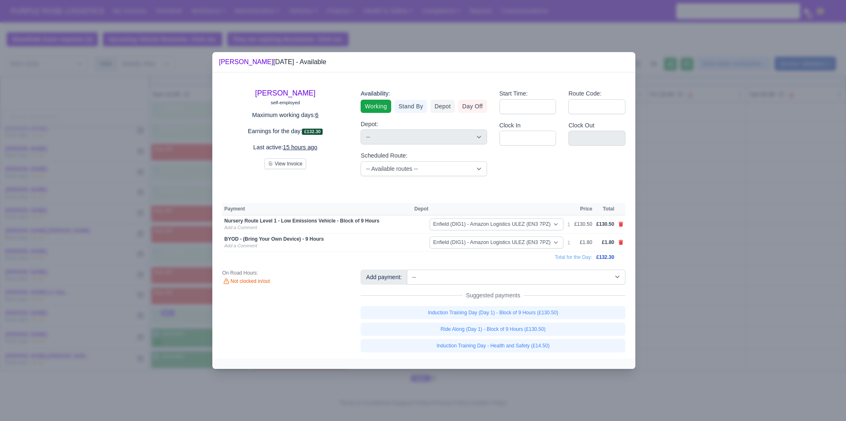
click at [693, 297] on div at bounding box center [423, 210] width 846 height 421
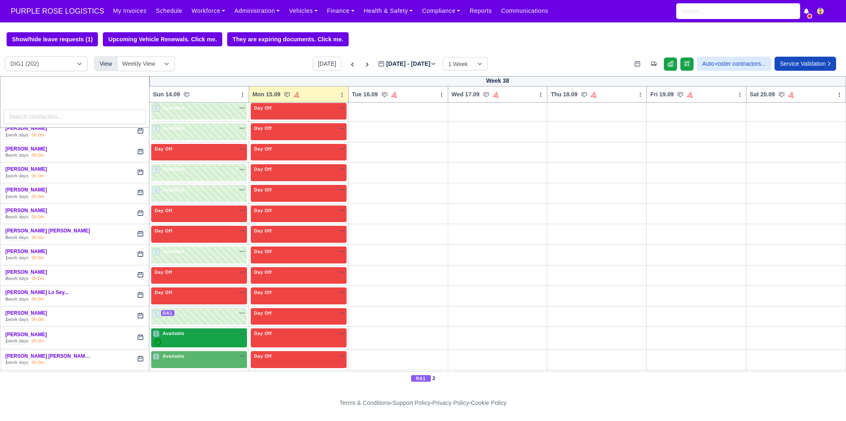
click at [202, 330] on div "2 Available na" at bounding box center [199, 333] width 93 height 7
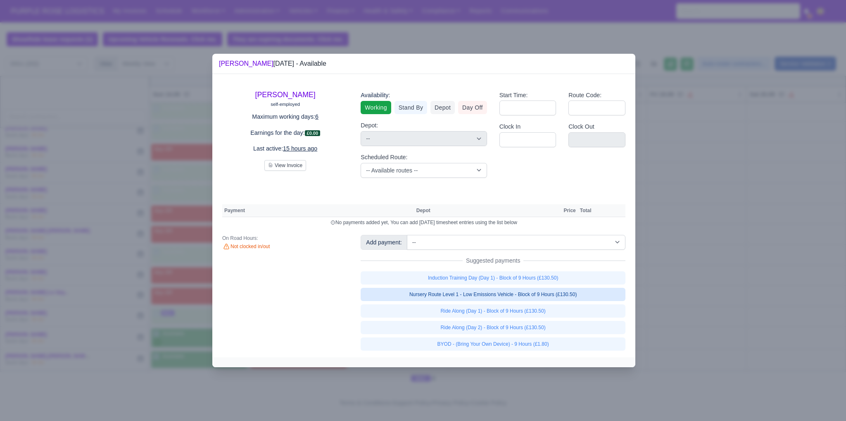
click at [446, 295] on link "Nursery Route Level 1 - Low Emissions Vehicle - Block of 9 Hours (£130.50)" at bounding box center [493, 294] width 265 height 13
select select "1"
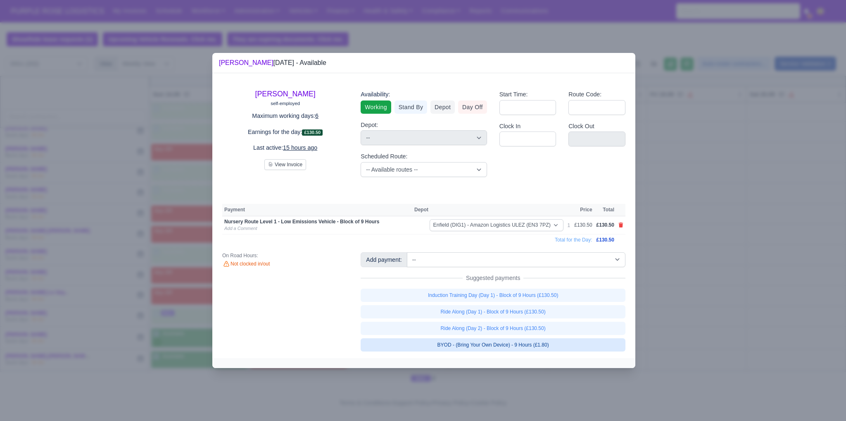
click at [479, 347] on link "BYOD - (Bring Your Own Device) - 9 Hours (£1.80)" at bounding box center [493, 344] width 265 height 13
select select "1"
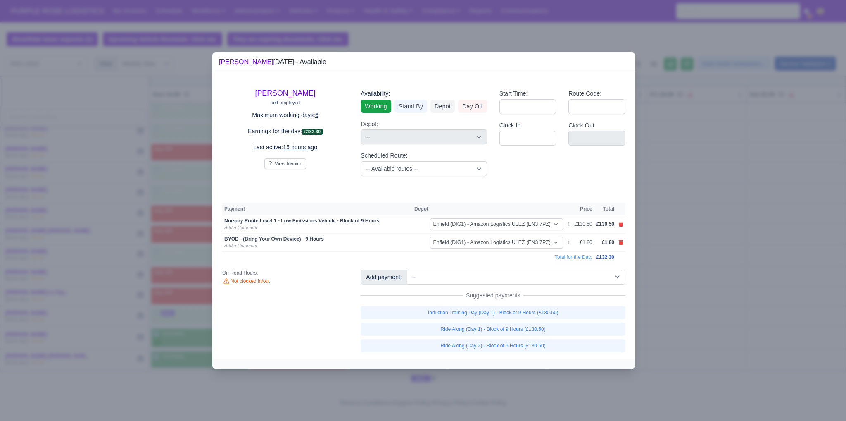
click at [766, 288] on div at bounding box center [423, 210] width 846 height 421
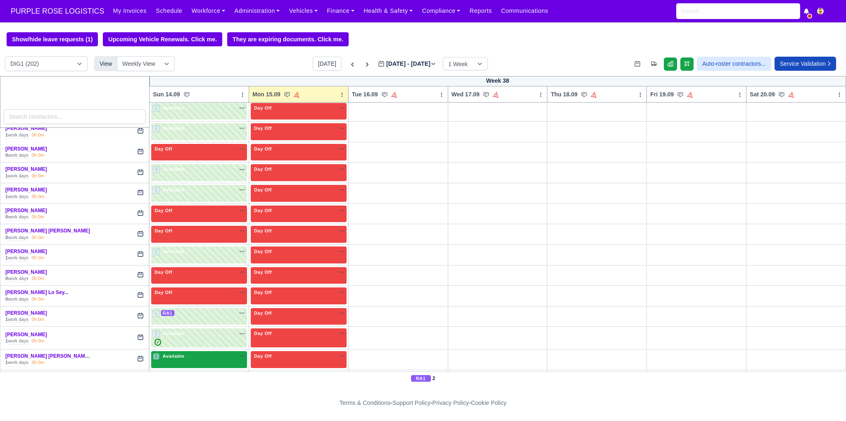
click at [182, 353] on span "Available" at bounding box center [173, 356] width 25 height 6
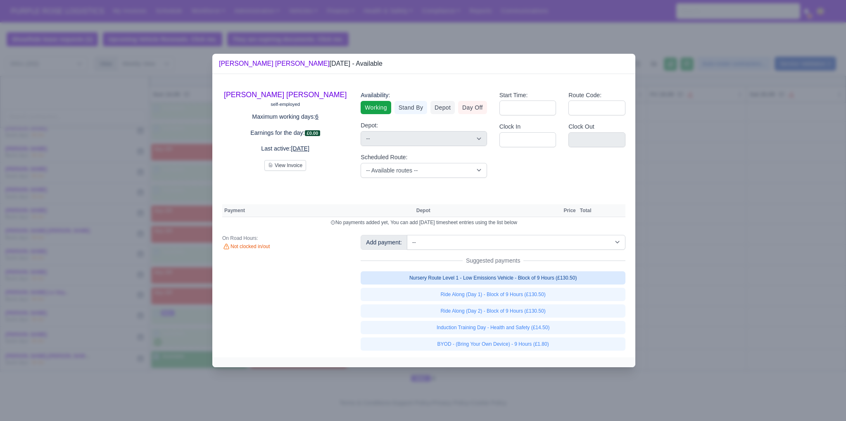
click at [511, 274] on link "Nursery Route Level 1 - Low Emissions Vehicle - Block of 9 Hours (£130.50)" at bounding box center [493, 277] width 265 height 13
select select "1"
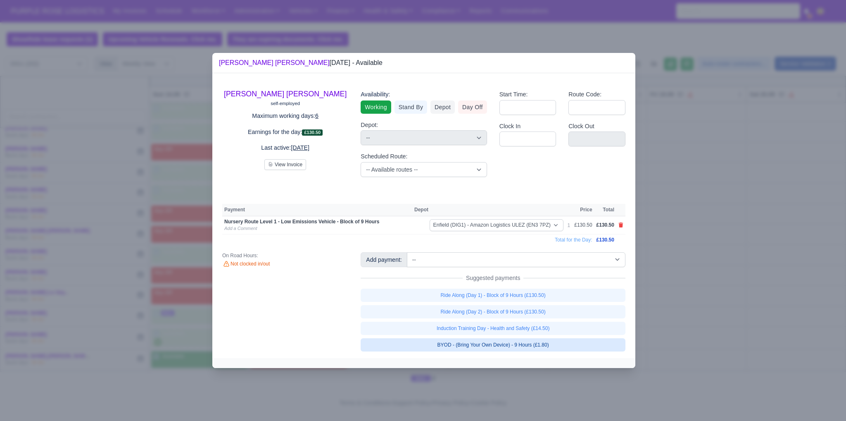
click at [528, 345] on link "BYOD - (Bring Your Own Device) - 9 Hours (£1.80)" at bounding box center [493, 344] width 265 height 13
select select "1"
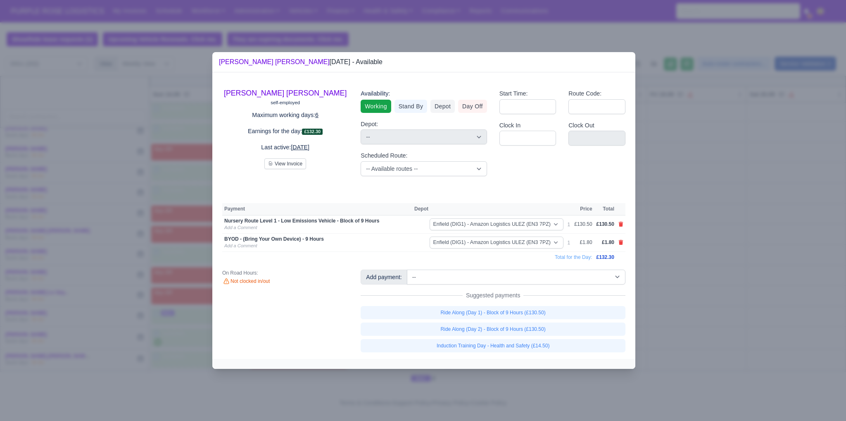
click at [697, 309] on div at bounding box center [423, 210] width 846 height 421
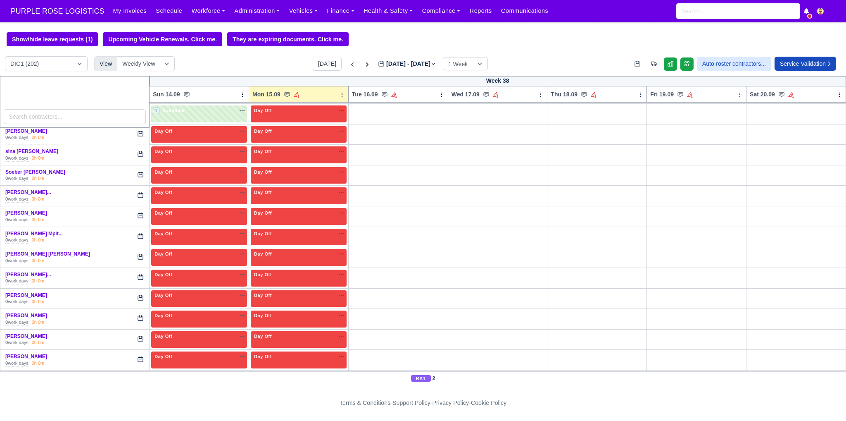
scroll to position [2306, 0]
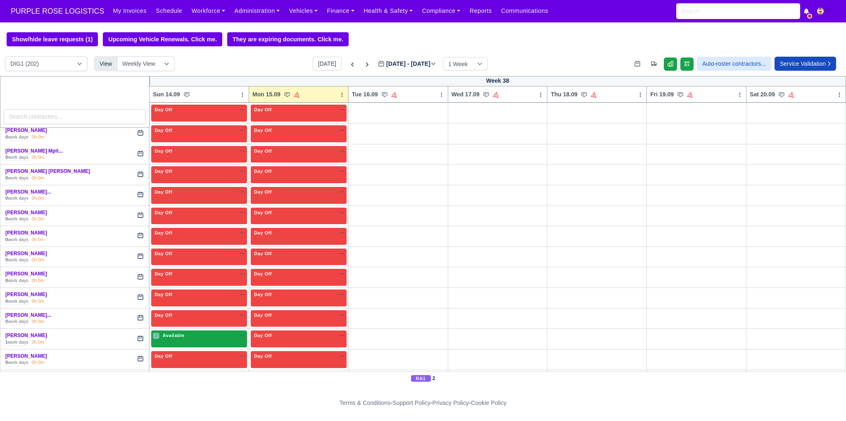
click at [157, 332] on span "2" at bounding box center [156, 335] width 7 height 7
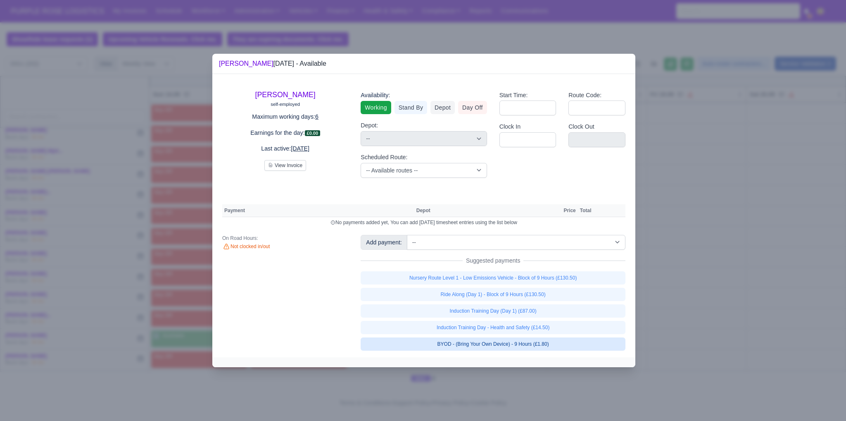
click at [529, 342] on link "BYOD - (Bring Your Own Device) - 9 Hours (£1.80)" at bounding box center [493, 343] width 265 height 13
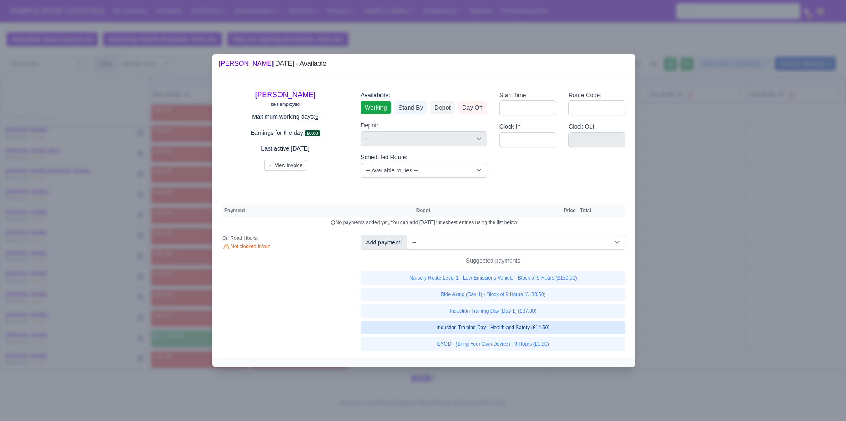
select select "1"
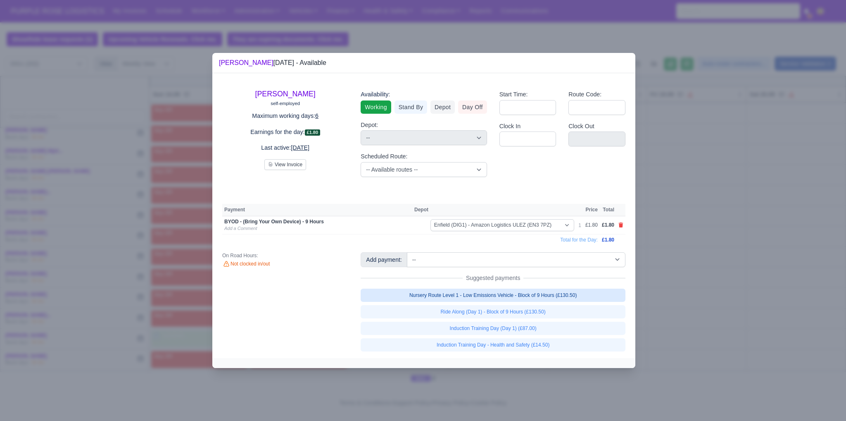
click at [516, 292] on link "Nursery Route Level 1 - Low Emissions Vehicle - Block of 9 Hours (£130.50)" at bounding box center [493, 294] width 265 height 13
select select "1"
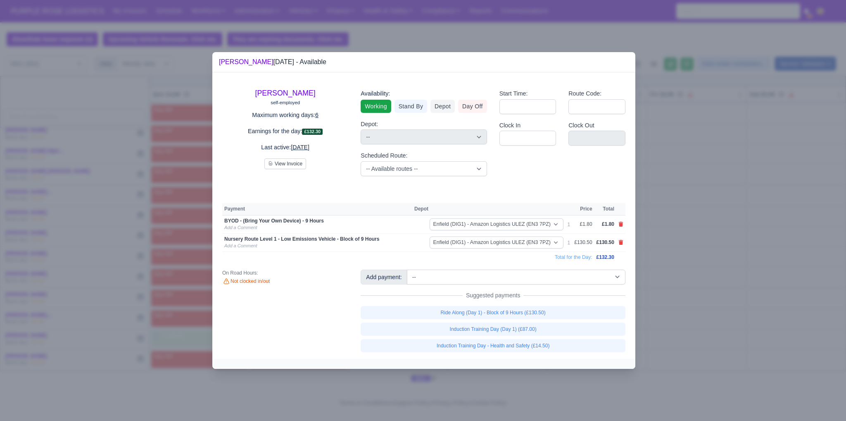
click at [697, 267] on div at bounding box center [423, 210] width 846 height 421
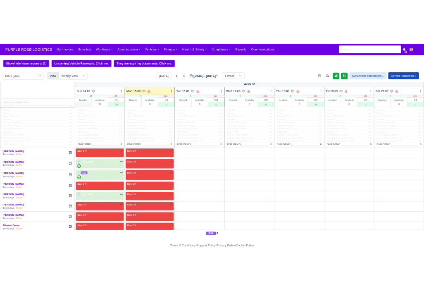
scroll to position [0, 0]
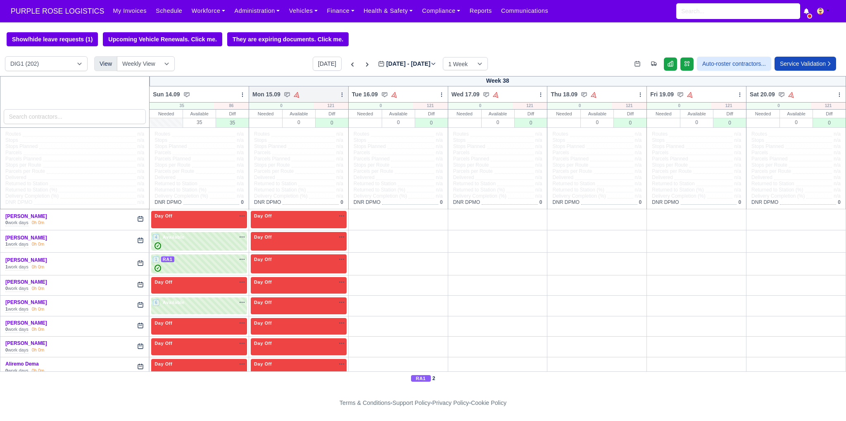
click at [339, 95] on icon at bounding box center [342, 95] width 6 height 6
click at [299, 122] on link "Bulk Status Change" at bounding box center [298, 124] width 93 height 15
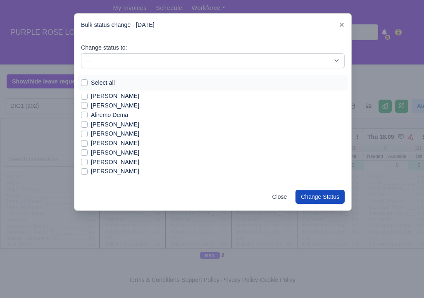
scroll to position [66, 0]
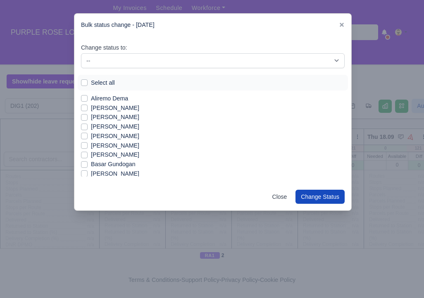
click at [119, 144] on label "Ashraf Elwafai" at bounding box center [115, 146] width 48 height 10
click at [88, 144] on input "Ashraf Elwafai" at bounding box center [84, 144] width 7 height 7
checkbox input "true"
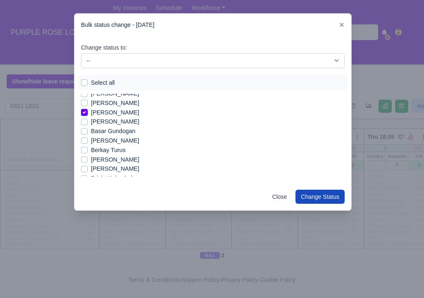
scroll to position [116, 0]
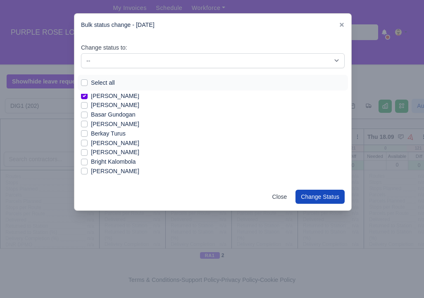
click at [111, 122] on label "Berkay Koroglu" at bounding box center [115, 124] width 48 height 10
click at [88, 122] on input "Berkay Koroglu" at bounding box center [84, 122] width 7 height 7
checkbox input "true"
click at [113, 170] on label "Bryan Jones" at bounding box center [115, 172] width 48 height 10
click at [88, 170] on input "Bryan Jones" at bounding box center [84, 170] width 7 height 7
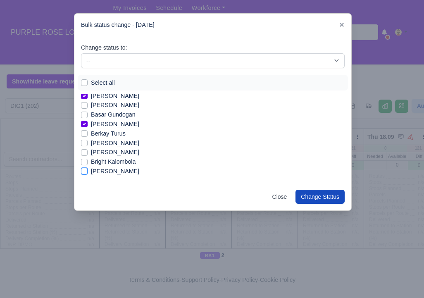
checkbox input "true"
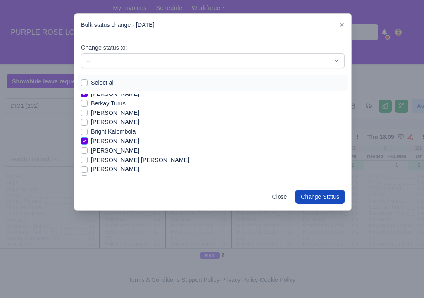
scroll to position [149, 0]
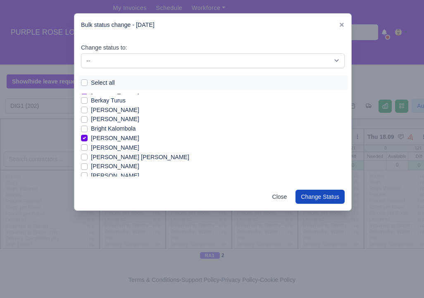
click at [118, 143] on label "Byron Tyrell Harper" at bounding box center [115, 148] width 48 height 10
click at [88, 143] on input "Byron Tyrell Harper" at bounding box center [84, 146] width 7 height 7
checkbox input "true"
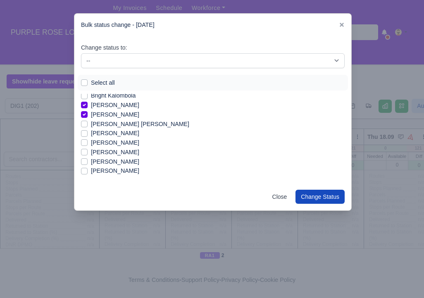
click at [105, 152] on label "Dianni Scarborough" at bounding box center [115, 153] width 48 height 10
click at [88, 152] on input "Dianni Scarborough" at bounding box center [84, 151] width 7 height 7
checkbox input "true"
click at [107, 164] on label "Dimitar Dimitrov" at bounding box center [115, 162] width 48 height 10
click at [88, 164] on input "Dimitar Dimitrov" at bounding box center [84, 160] width 7 height 7
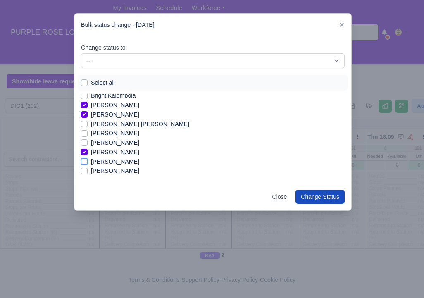
checkbox input "true"
click at [109, 172] on label "Drini Bytyqi" at bounding box center [115, 171] width 48 height 10
click at [88, 172] on input "Drini Bytyqi" at bounding box center [84, 169] width 7 height 7
checkbox input "true"
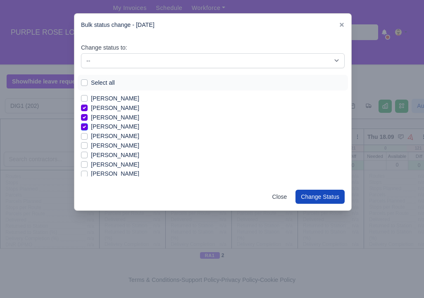
scroll to position [231, 0]
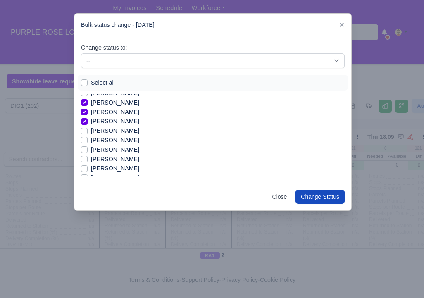
click at [135, 143] on label "Edmund Nathaniel Kwakye" at bounding box center [115, 141] width 48 height 10
click at [88, 142] on input "Edmund Nathaniel Kwakye" at bounding box center [84, 139] width 7 height 7
checkbox input "true"
click at [112, 150] on label "Everette Siaw" at bounding box center [115, 150] width 48 height 10
click at [88, 150] on input "Everette Siaw" at bounding box center [84, 148] width 7 height 7
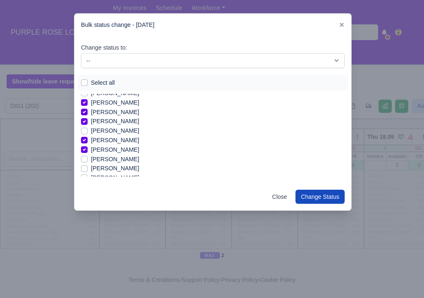
click at [112, 150] on label "Everette Siaw" at bounding box center [115, 150] width 48 height 10
click at [88, 150] on input "Everette Siaw" at bounding box center [84, 148] width 7 height 7
click at [112, 150] on label "Everette Siaw" at bounding box center [115, 150] width 48 height 10
click at [88, 150] on input "Everette Siaw" at bounding box center [84, 148] width 7 height 7
checkbox input "true"
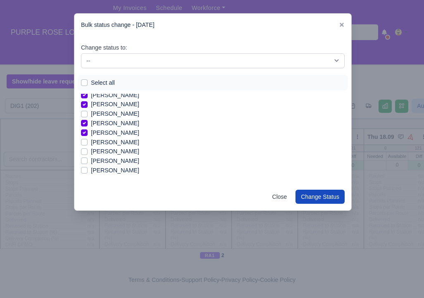
scroll to position [264, 0]
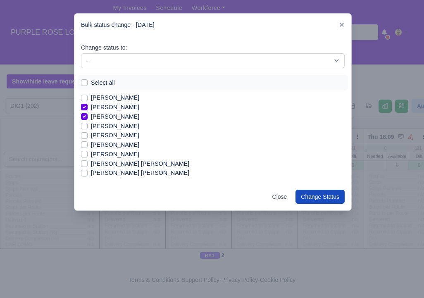
click at [97, 147] on label "Foyez Khan" at bounding box center [115, 145] width 48 height 10
click at [88, 147] on input "Foyez Khan" at bounding box center [84, 143] width 7 height 7
checkbox input "true"
click at [100, 156] on label "Gideon Atobamrere" at bounding box center [115, 155] width 48 height 10
click at [88, 156] on input "Gideon Atobamrere" at bounding box center [84, 153] width 7 height 7
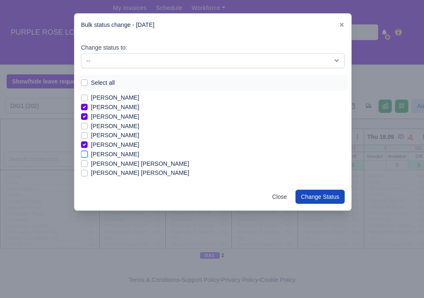
checkbox input "true"
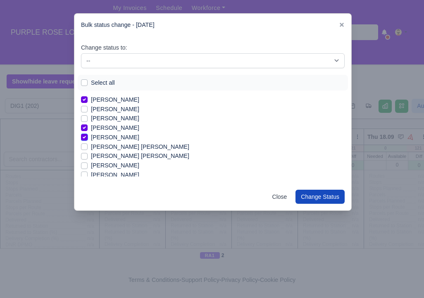
scroll to position [297, 0]
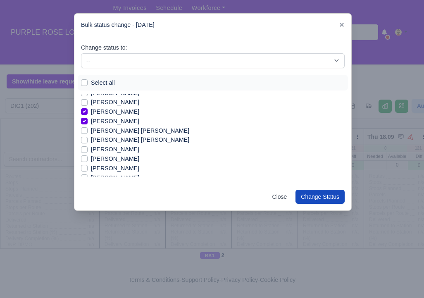
click at [109, 159] on label "Haseeb Raza" at bounding box center [115, 159] width 48 height 10
click at [88, 159] on input "Haseeb Raza" at bounding box center [84, 157] width 7 height 7
checkbox input "true"
click at [138, 169] on label "Hematullah Rahmati" at bounding box center [115, 169] width 48 height 10
click at [88, 169] on input "Hematullah Rahmati" at bounding box center [84, 167] width 7 height 7
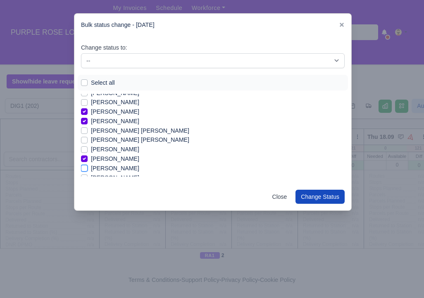
checkbox input "true"
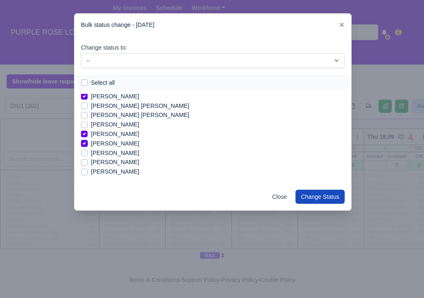
scroll to position [331, 0]
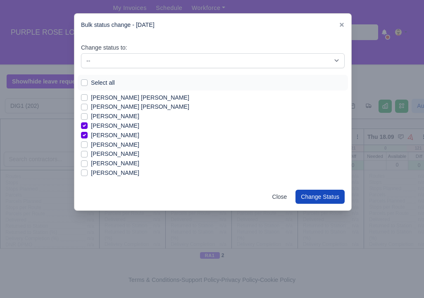
click at [91, 164] on label "Ibrahima Diallo" at bounding box center [115, 164] width 48 height 10
click at [84, 164] on input "Ibrahima Diallo" at bounding box center [84, 162] width 7 height 7
checkbox input "true"
click at [91, 172] on label "Ibrahima Djalo" at bounding box center [115, 173] width 48 height 10
click at [82, 172] on input "Ibrahima Djalo" at bounding box center [84, 171] width 7 height 7
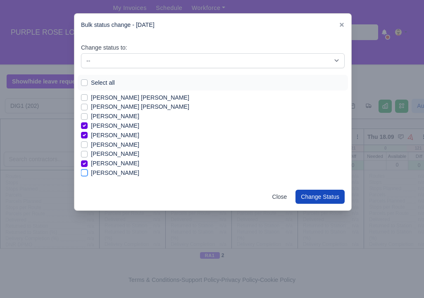
checkbox input "true"
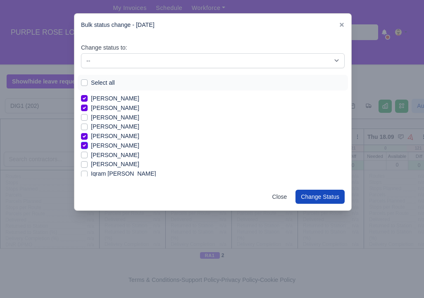
scroll to position [364, 0]
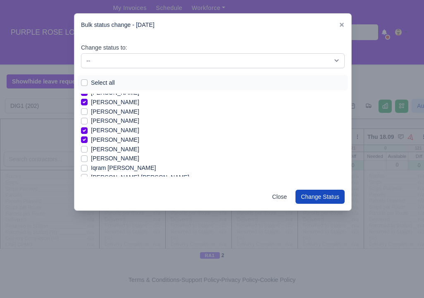
click at [91, 158] on label "Imran Usmani" at bounding box center [115, 159] width 48 height 10
click at [81, 158] on input "Imran Usmani" at bounding box center [84, 157] width 7 height 7
checkbox input "true"
click at [91, 167] on label "Iqram Ismail Mtambo" at bounding box center [123, 168] width 65 height 10
click at [81, 167] on input "Iqram Ismail Mtambo" at bounding box center [84, 166] width 7 height 7
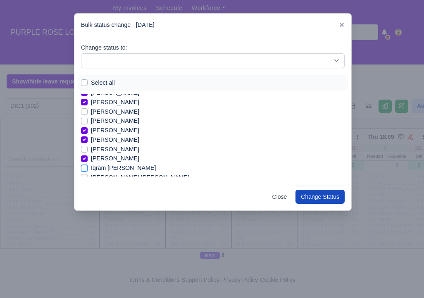
checkbox input "true"
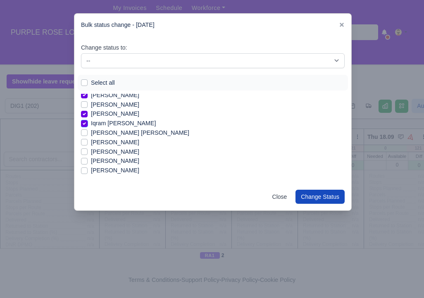
scroll to position [413, 0]
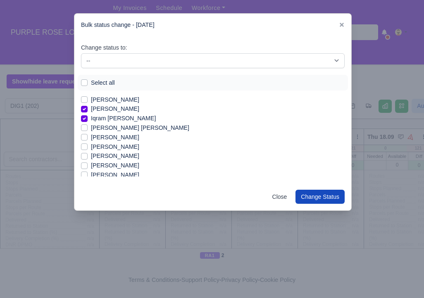
click at [114, 140] on label "Isaac Van Tuijl" at bounding box center [115, 138] width 48 height 10
click at [88, 139] on input "Isaac Van Tuijl" at bounding box center [84, 136] width 7 height 7
checkbox input "true"
click at [113, 173] on label "Joel De Melin" at bounding box center [115, 175] width 48 height 10
click at [88, 173] on input "Joel De Melin" at bounding box center [84, 173] width 7 height 7
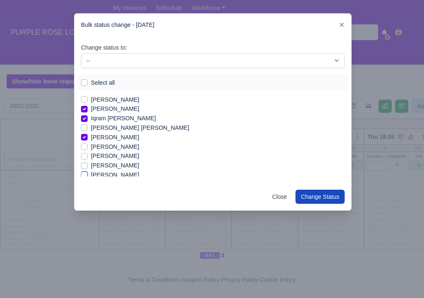
checkbox input "true"
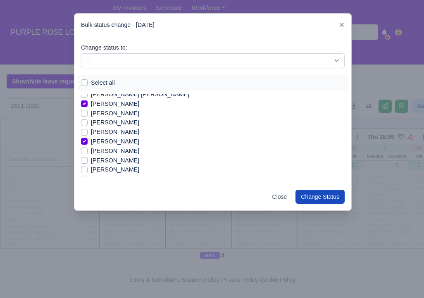
click at [100, 169] on label "Jordan Aloye" at bounding box center [115, 170] width 48 height 10
click at [88, 169] on input "Jordan Aloye" at bounding box center [84, 168] width 7 height 7
checkbox input "true"
click at [110, 154] on label "Leotrim Rexhepi" at bounding box center [112, 152] width 43 height 10
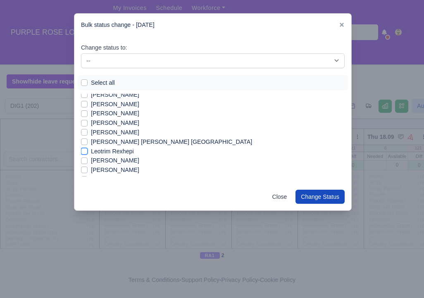
click at [88, 153] on input "Leotrim Rexhepi" at bounding box center [84, 150] width 7 height 7
checkbox input "true"
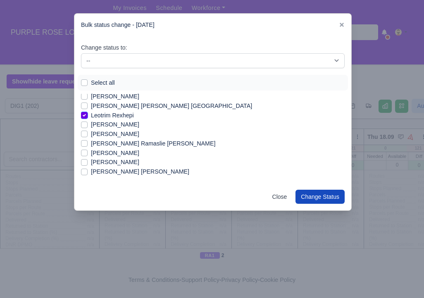
scroll to position [590, 0]
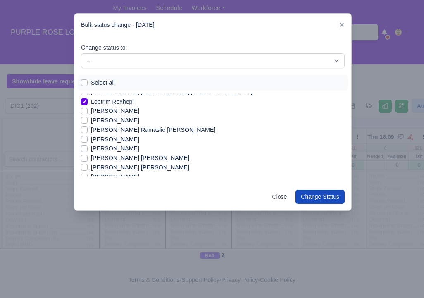
click at [119, 151] on label "Maksym Dmytryshyn" at bounding box center [115, 149] width 48 height 10
click at [88, 150] on input "Maksym Dmytryshyn" at bounding box center [84, 147] width 7 height 7
checkbox input "true"
click at [121, 166] on label "Mohamed Omar Sharif" at bounding box center [140, 168] width 98 height 10
click at [88, 166] on input "Mohamed Omar Sharif" at bounding box center [84, 166] width 7 height 7
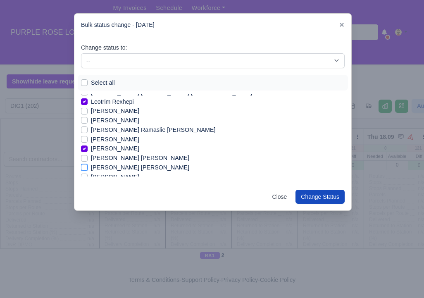
checkbox input "true"
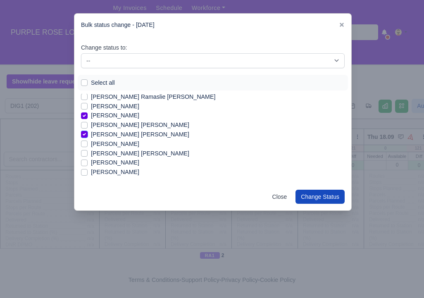
scroll to position [640, 0]
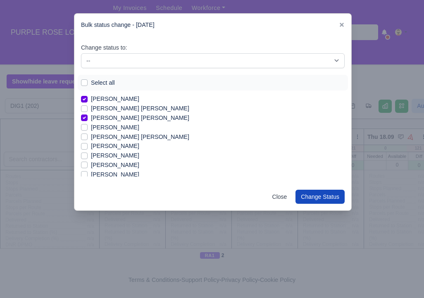
click at [148, 140] on label "Mohammad Rashed ahmed" at bounding box center [140, 137] width 98 height 10
click at [88, 139] on input "Mohammad Rashed ahmed" at bounding box center [84, 135] width 7 height 7
checkbox input "true"
click at [133, 155] on label "Mohammed Farah" at bounding box center [115, 156] width 48 height 10
click at [88, 155] on input "Mohammed Farah" at bounding box center [84, 154] width 7 height 7
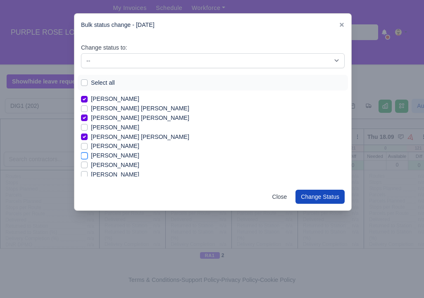
checkbox input "true"
click at [132, 176] on label "Muhammad Farooq" at bounding box center [115, 175] width 48 height 10
click at [88, 176] on input "Muhammad Farooq" at bounding box center [84, 173] width 7 height 7
checkbox input "true"
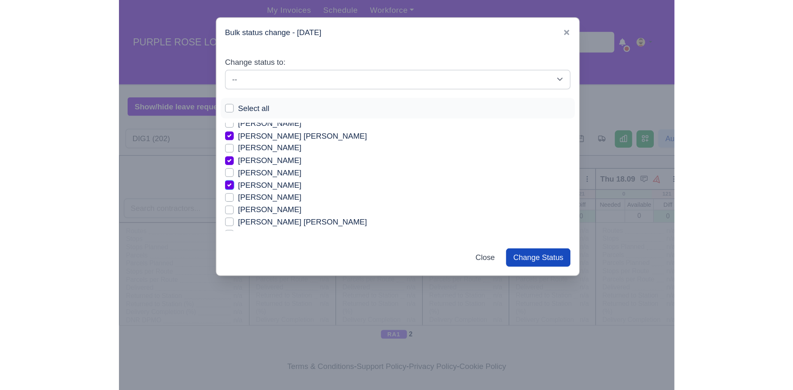
scroll to position [689, 0]
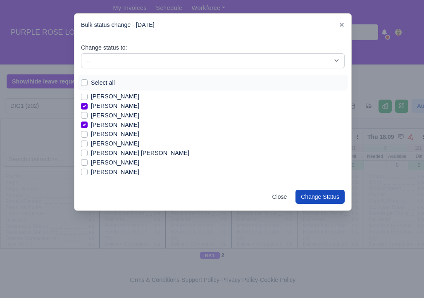
click at [139, 135] on label "Muhammad Waleed Jamil" at bounding box center [115, 134] width 48 height 10
click at [88, 135] on input "Muhammad Waleed Jamil" at bounding box center [84, 132] width 7 height 7
checkbox input "true"
